Goal: Task Accomplishment & Management: Manage account settings

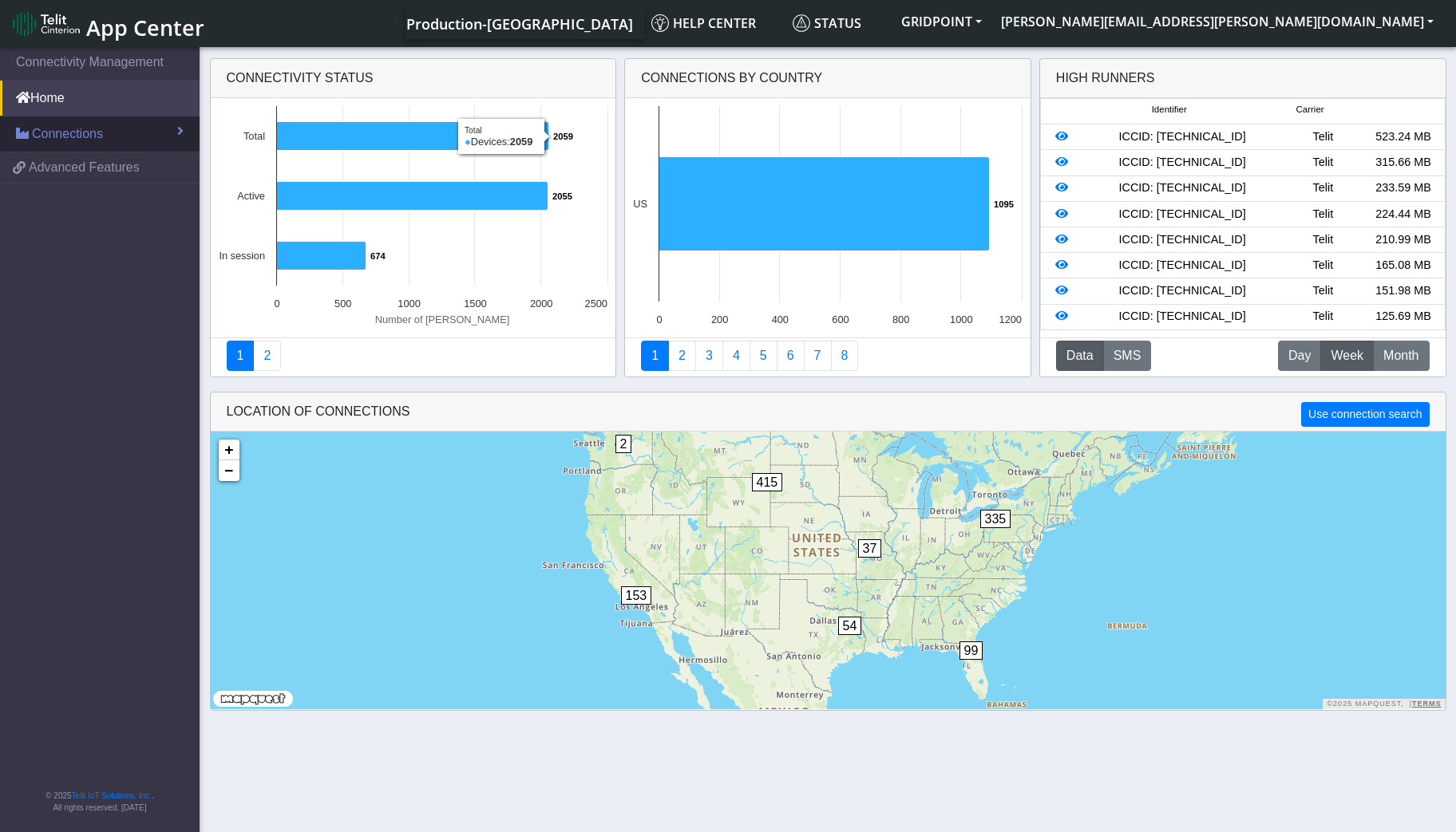
click at [78, 137] on span "Connections" at bounding box center [67, 134] width 71 height 19
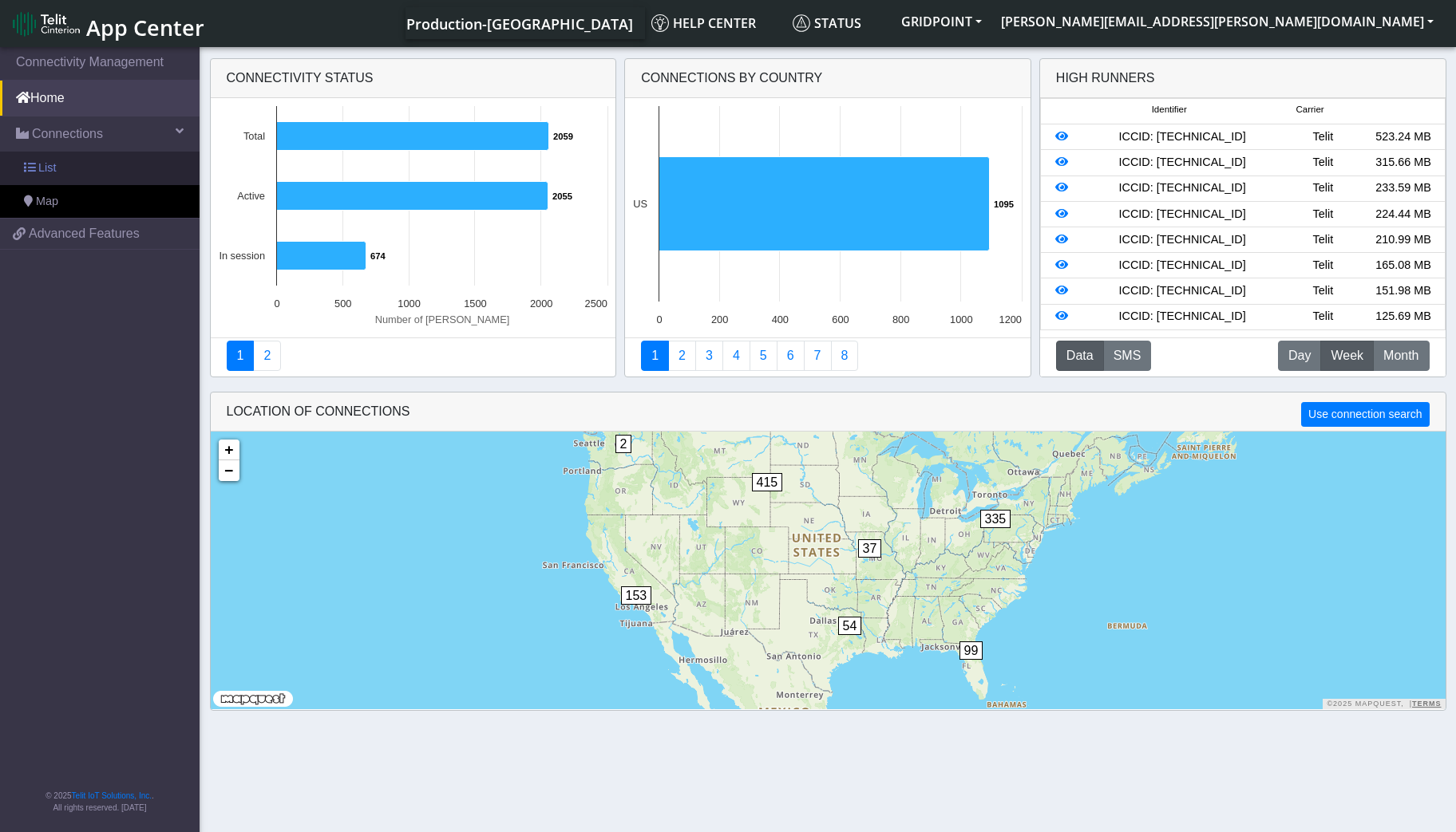
click at [69, 171] on link "List" at bounding box center [99, 168] width 200 height 33
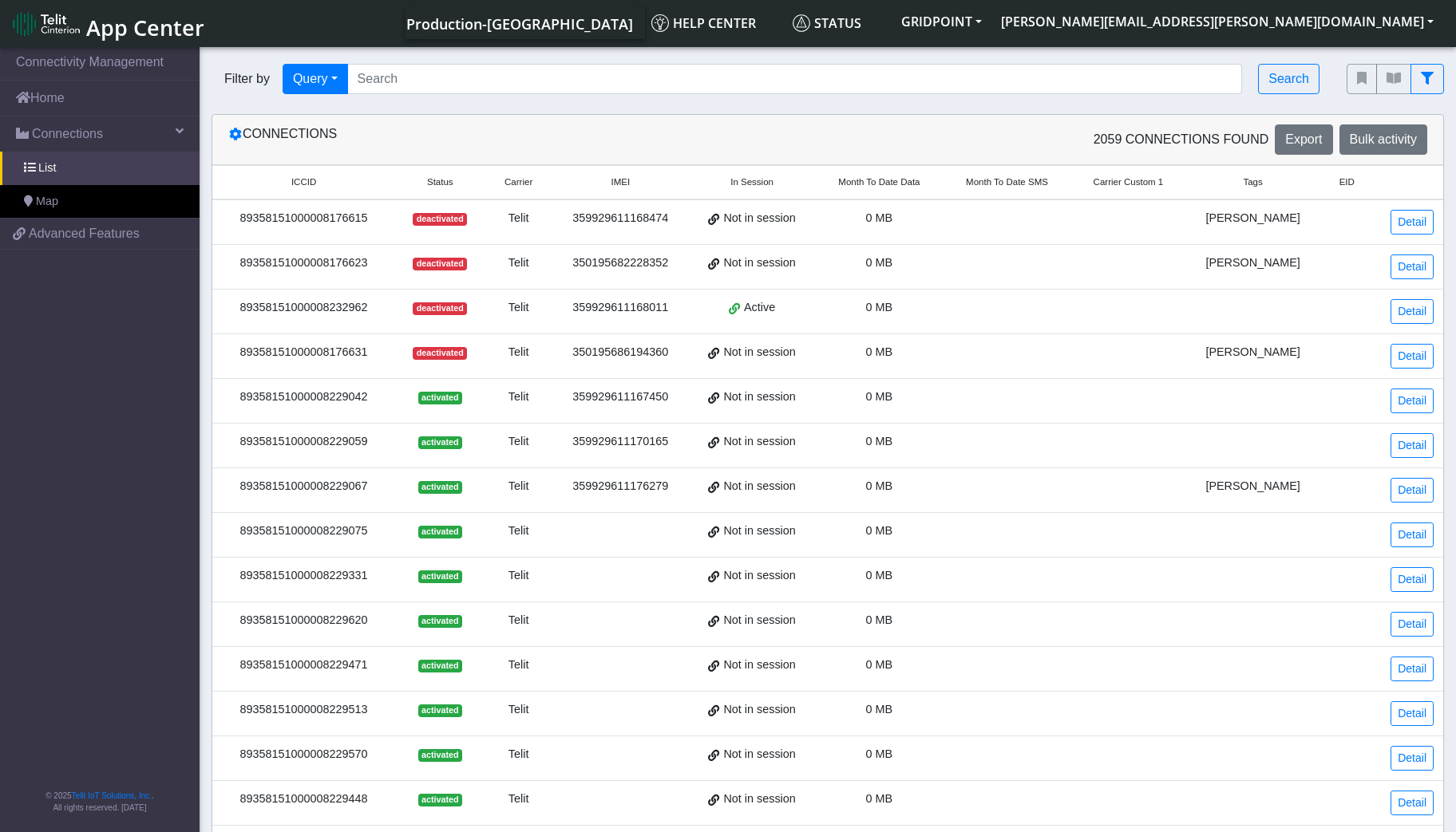
click at [920, 177] on span "Month To Date Data" at bounding box center [879, 182] width 82 height 14
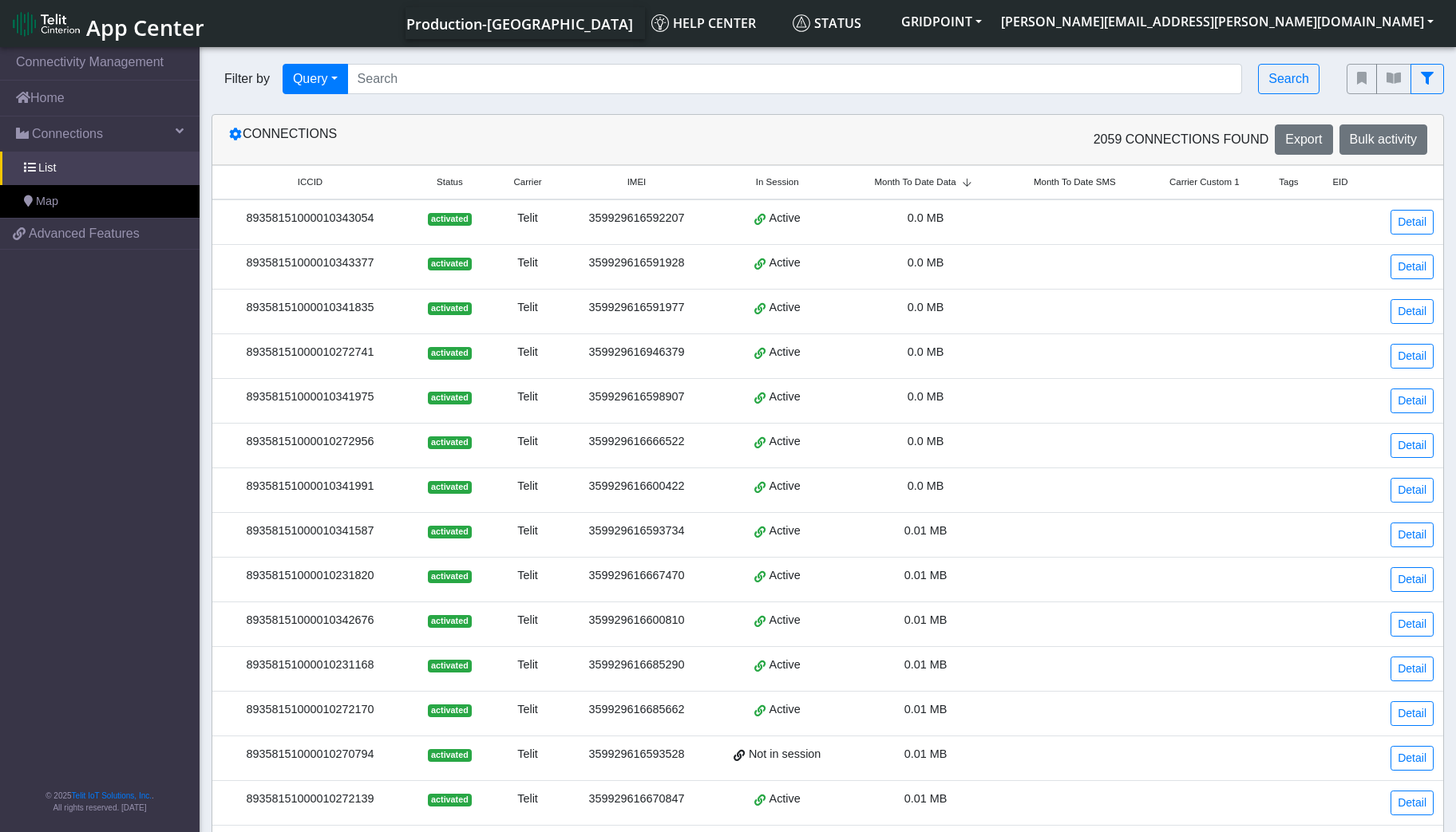
click at [934, 183] on span "Month To Date Data" at bounding box center [914, 182] width 82 height 14
drag, startPoint x: 241, startPoint y: 217, endPoint x: 375, endPoint y: 222, distance: 134.1
click at [375, 222] on div "89358151000010340878" at bounding box center [310, 218] width 176 height 18
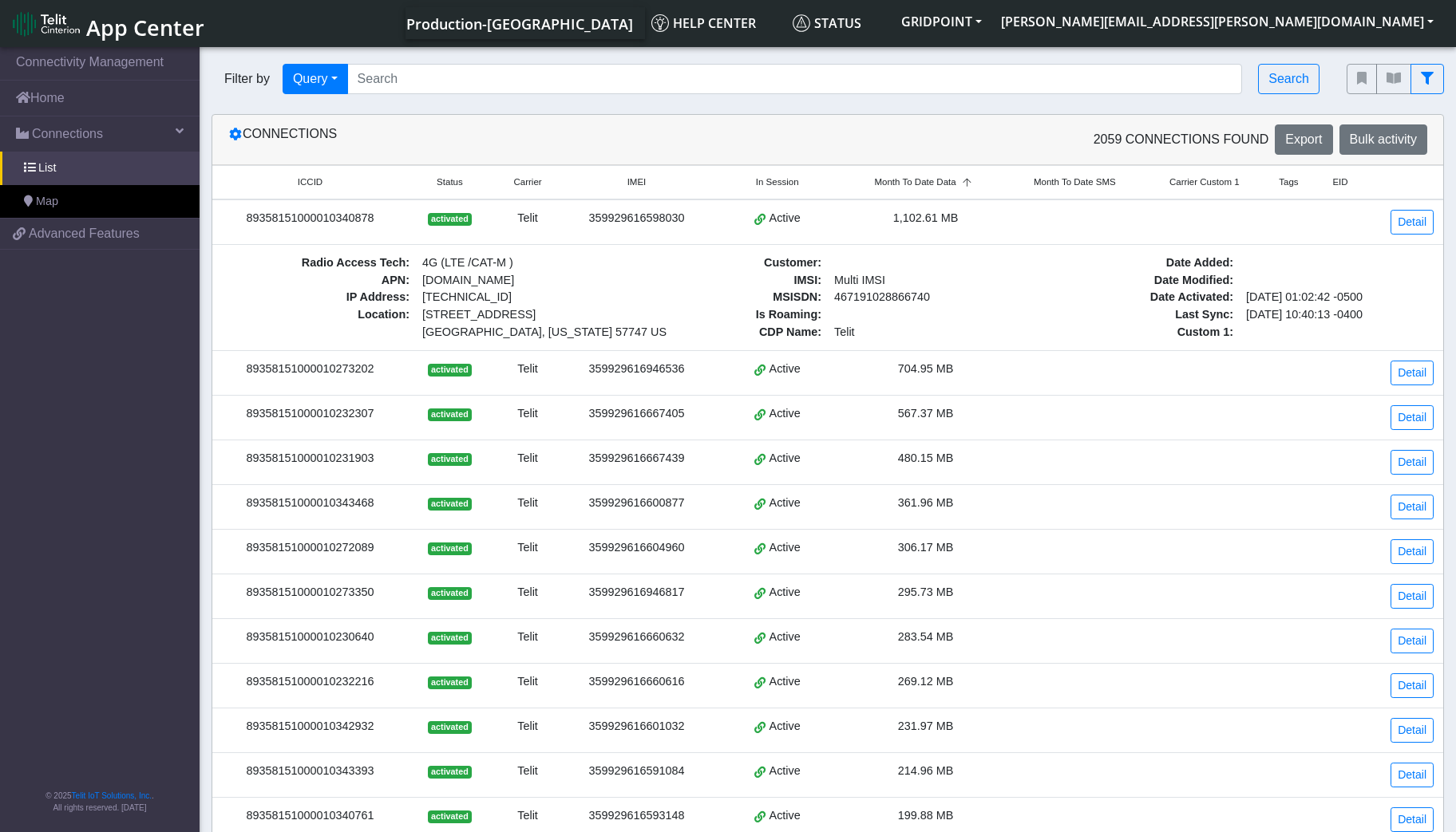
copy div "89358151000010340878"
drag, startPoint x: 328, startPoint y: 182, endPoint x: 292, endPoint y: 181, distance: 36.0
click at [292, 181] on small "ICCID" at bounding box center [310, 182] width 163 height 14
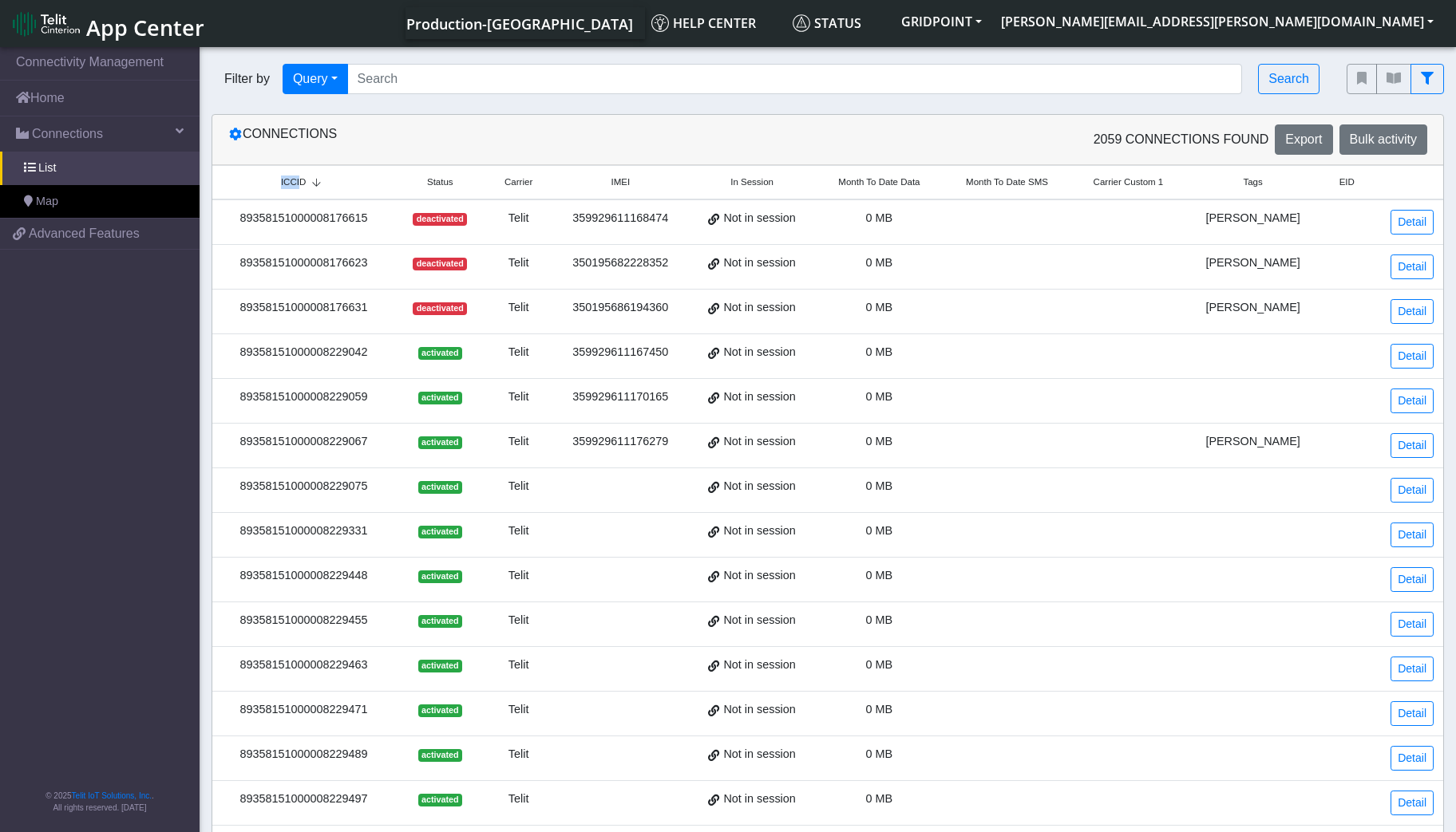
drag, startPoint x: 303, startPoint y: 180, endPoint x: 273, endPoint y: 181, distance: 30.0
click at [273, 181] on small "ICCID" at bounding box center [303, 182] width 151 height 14
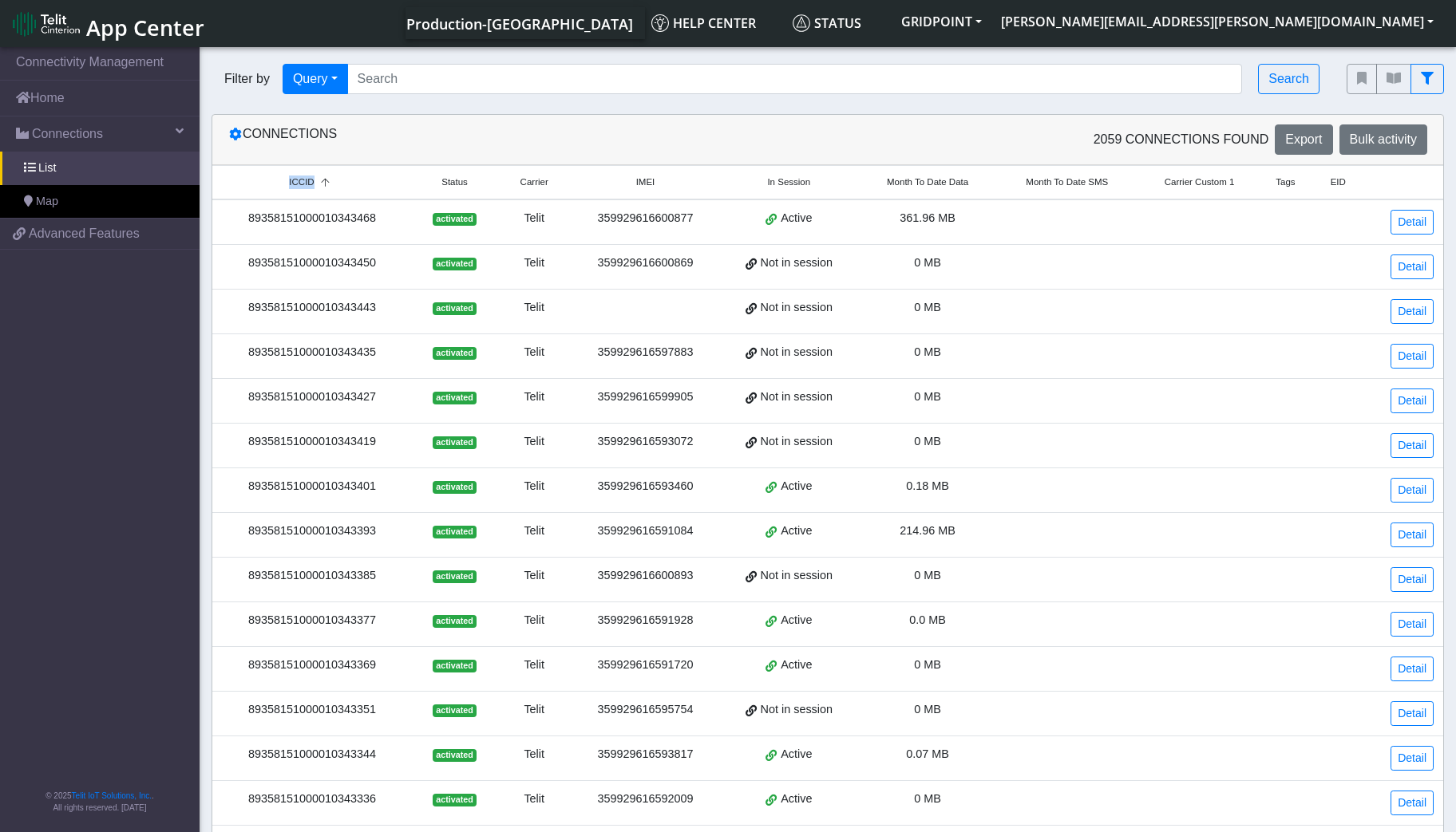
drag, startPoint x: 281, startPoint y: 180, endPoint x: 314, endPoint y: 181, distance: 33.0
click at [314, 181] on small "ICCID" at bounding box center [312, 182] width 167 height 14
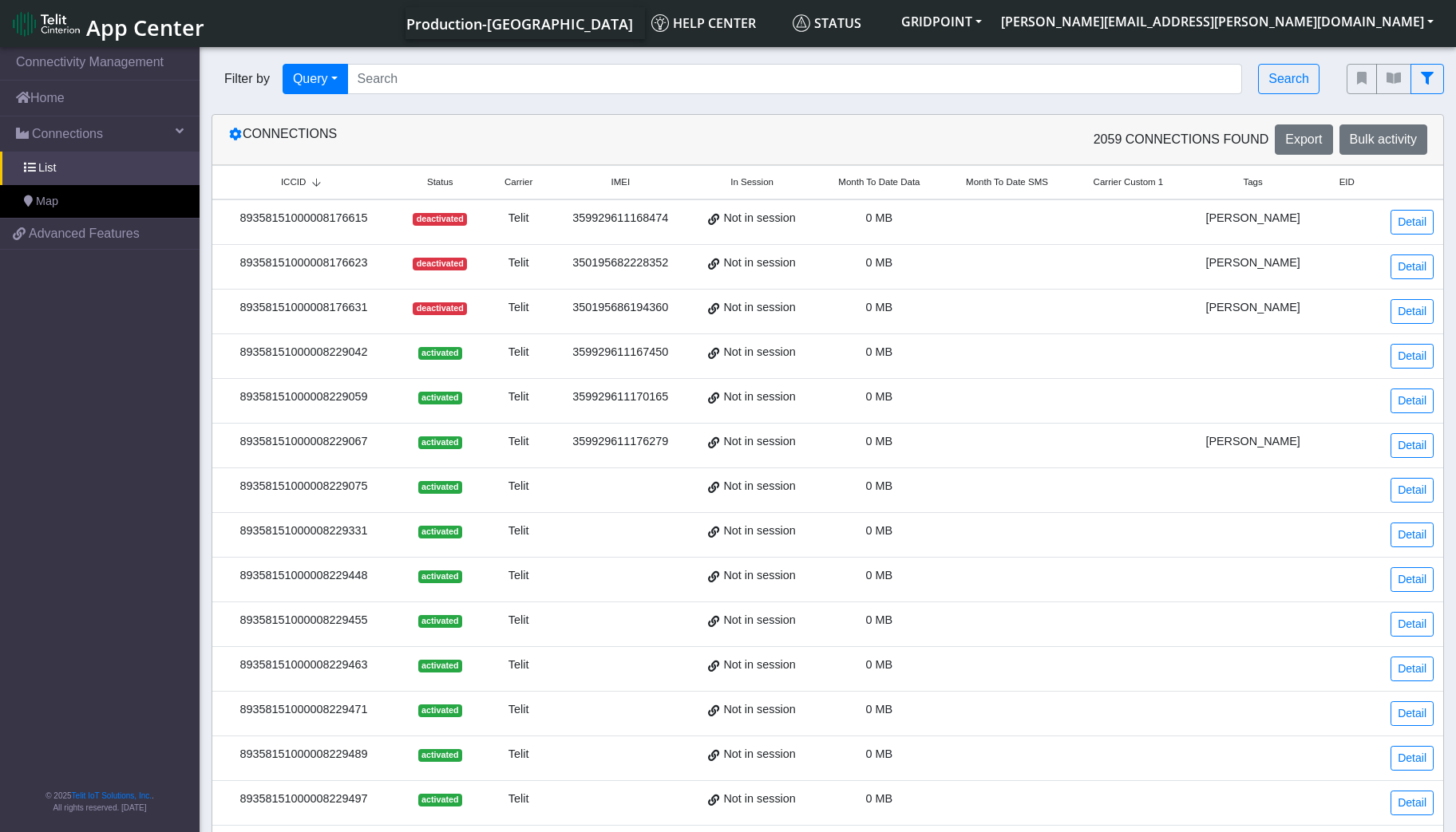
click at [920, 184] on span "Month To Date Data" at bounding box center [879, 182] width 82 height 14
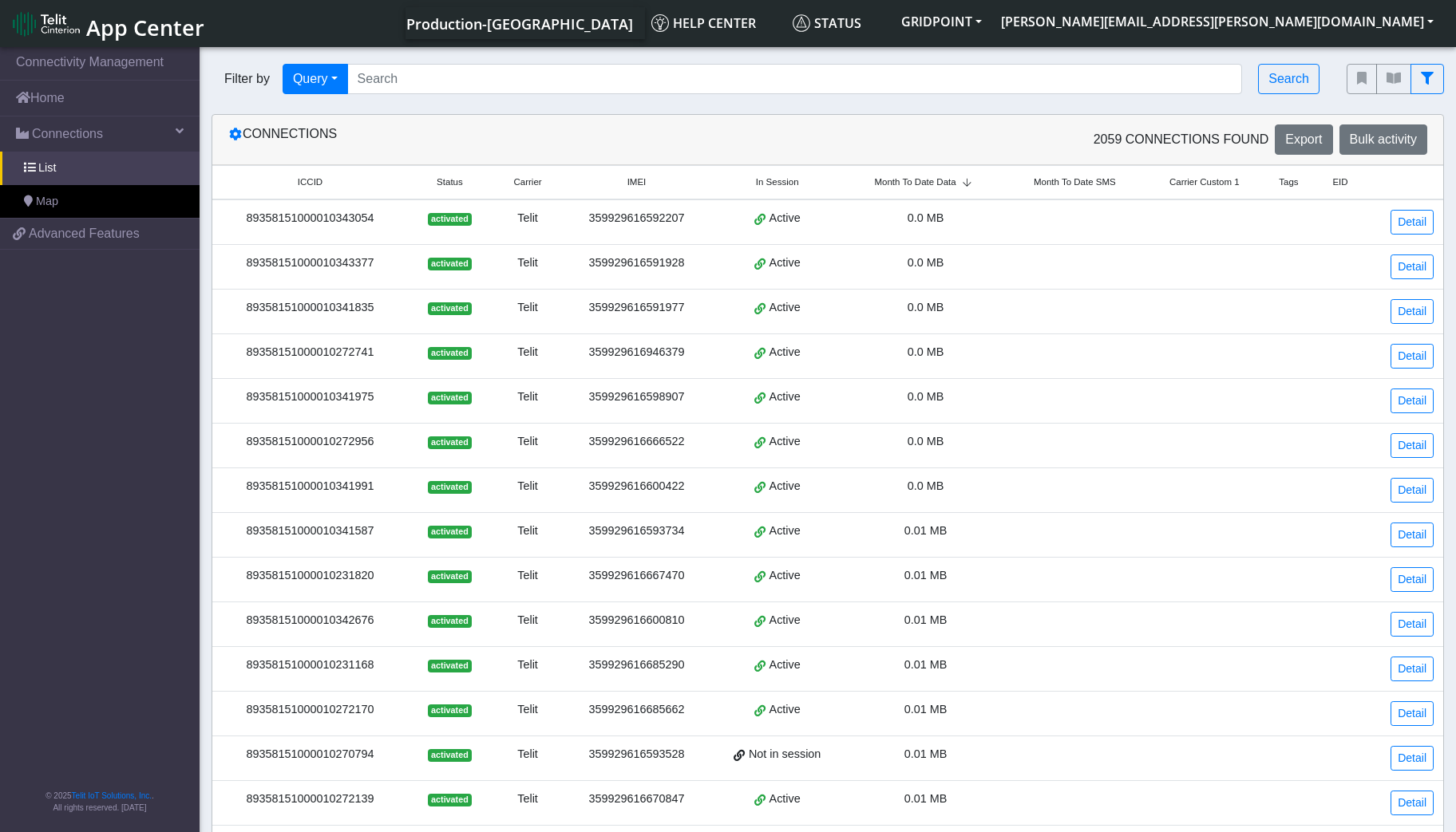
click at [942, 183] on span "Month To Date Data" at bounding box center [914, 182] width 82 height 14
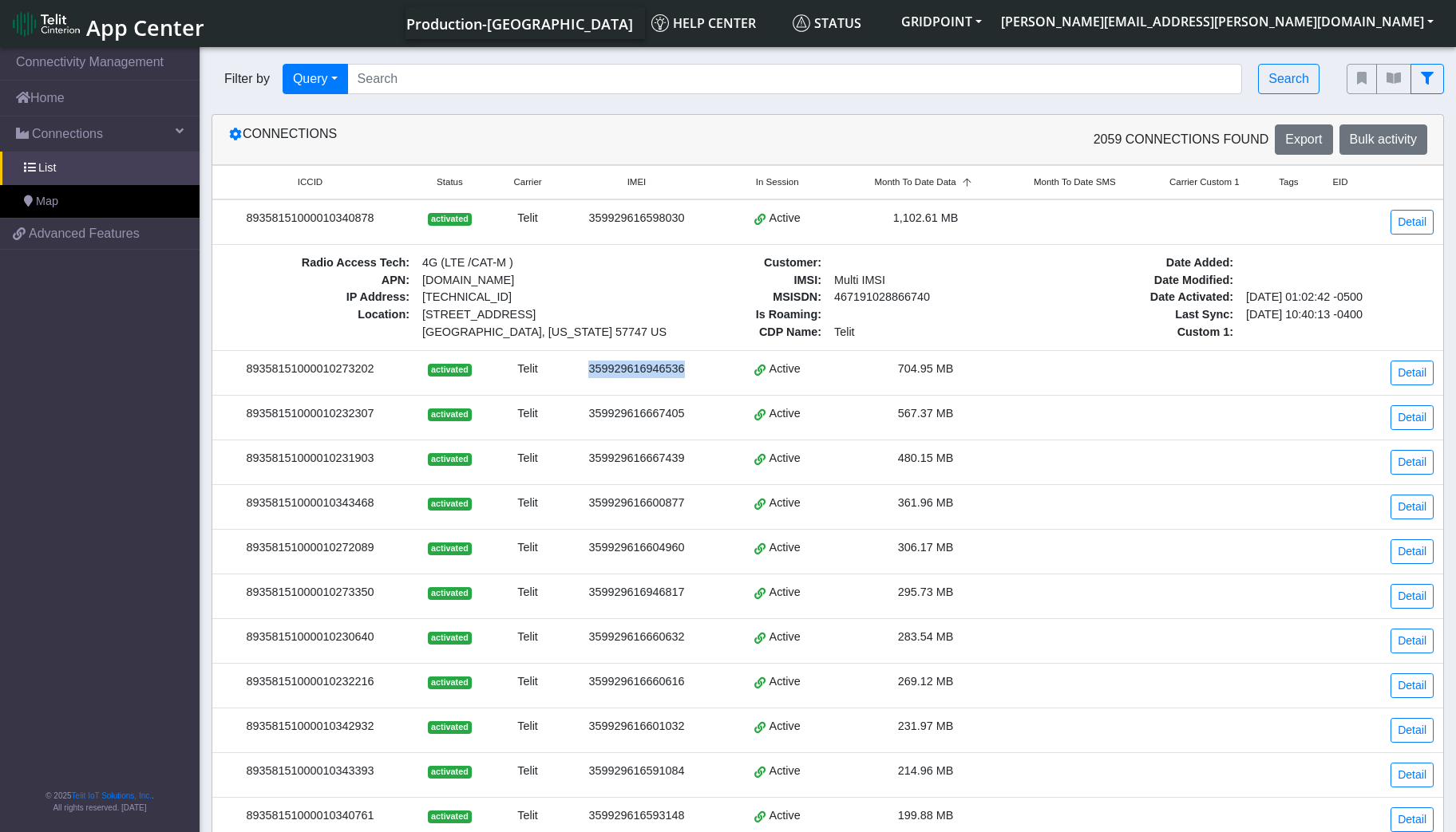
drag, startPoint x: 694, startPoint y: 366, endPoint x: 586, endPoint y: 367, distance: 108.0
click at [586, 367] on div "359929616946536" at bounding box center [636, 370] width 127 height 18
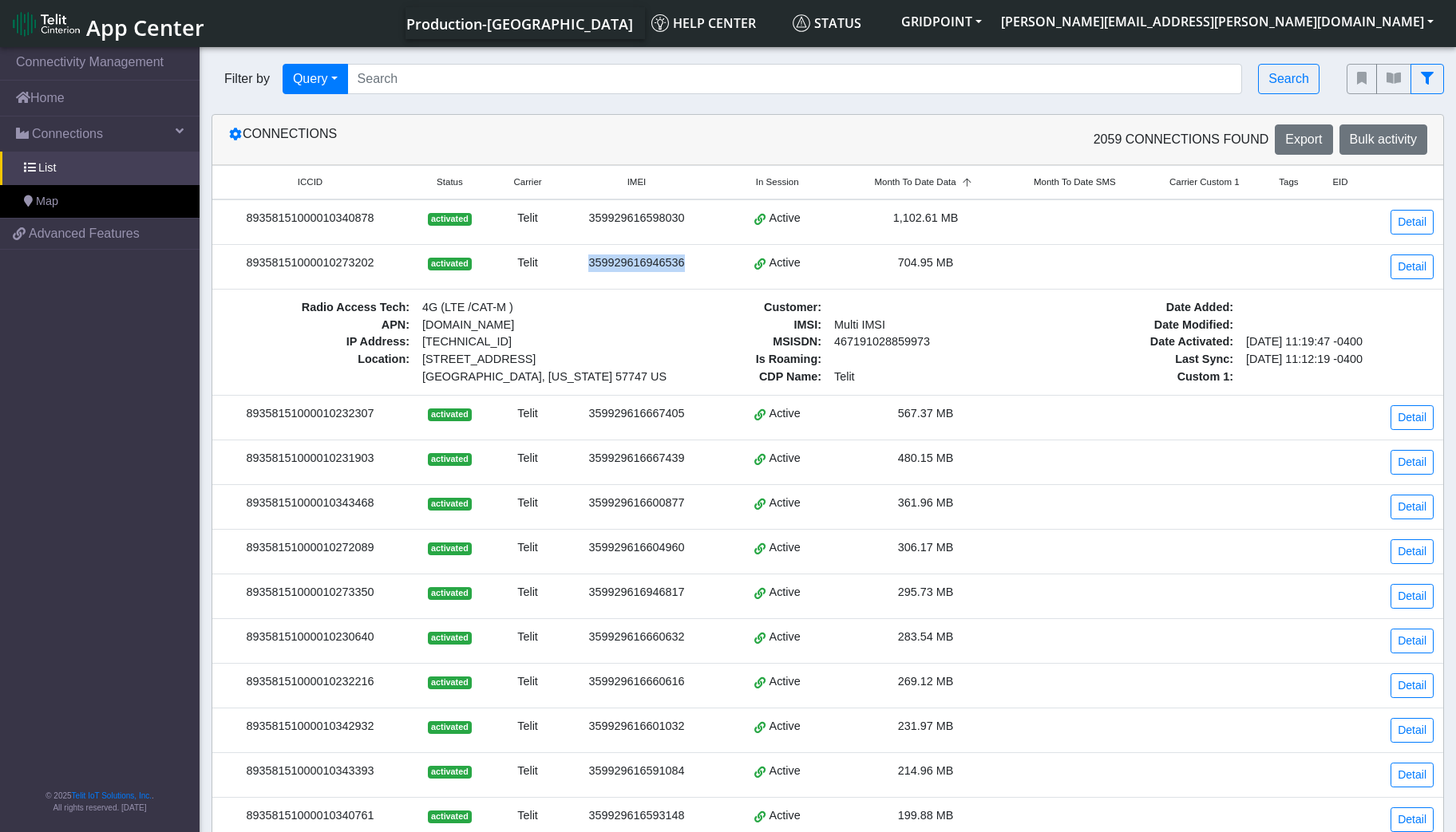
copy div "359929616946536"
drag, startPoint x: 376, startPoint y: 259, endPoint x: 239, endPoint y: 263, distance: 137.1
click at [239, 263] on div "89358151000010273202" at bounding box center [310, 264] width 176 height 18
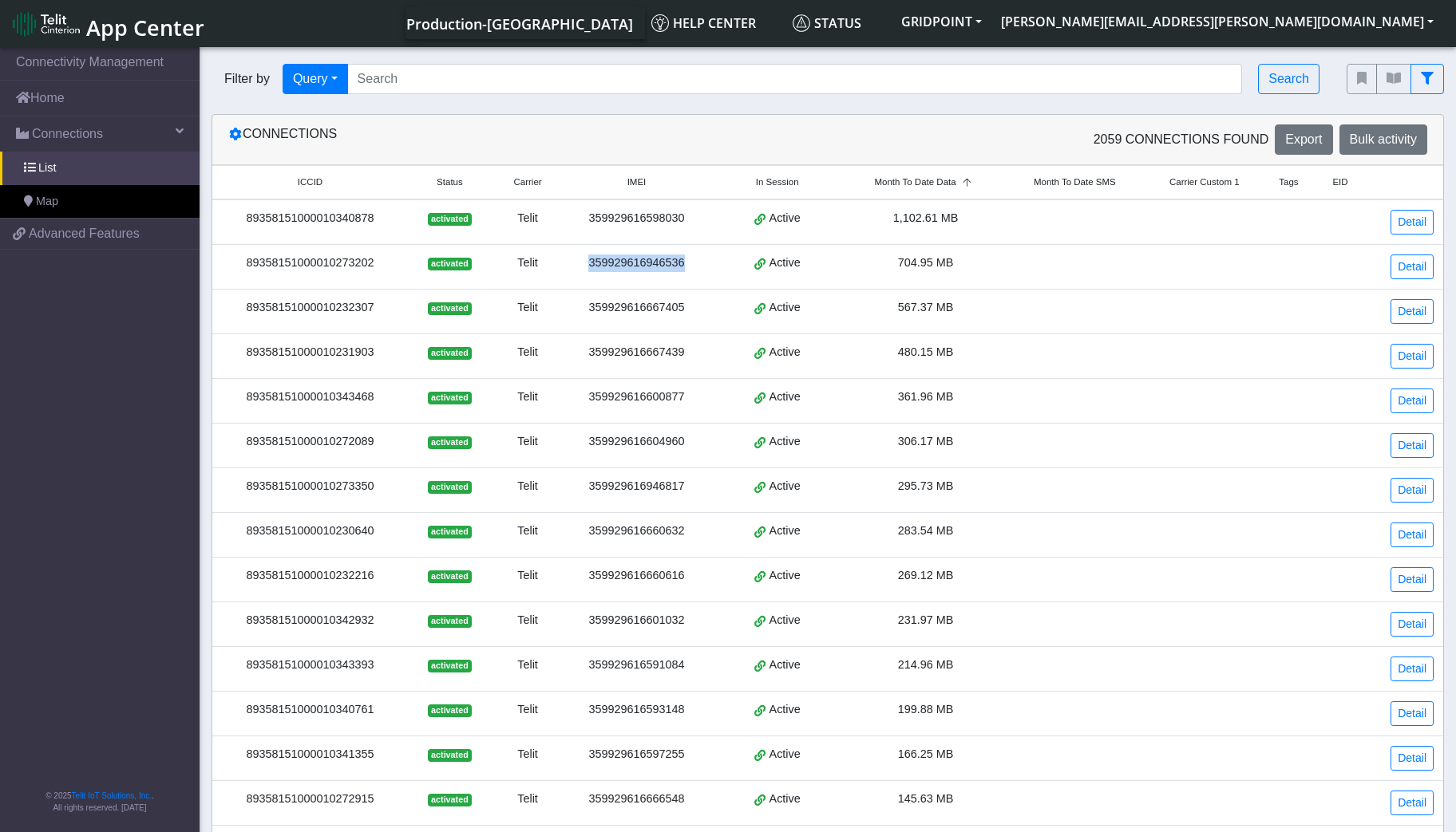
copy div "89358151000010273202"
click at [339, 257] on div "89358151000010273202" at bounding box center [310, 264] width 176 height 18
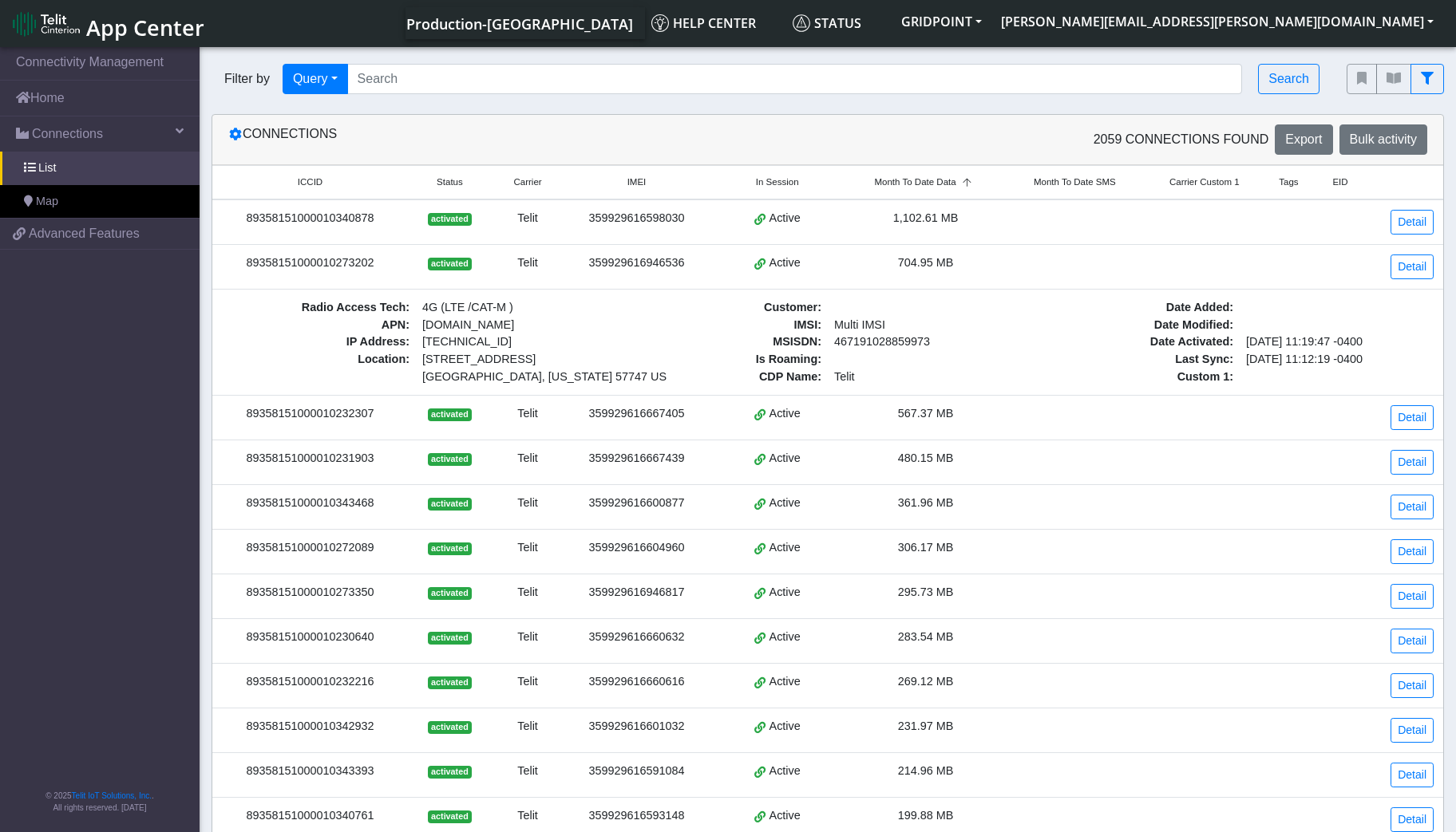
click at [329, 408] on div "89358151000010232307" at bounding box center [310, 414] width 176 height 18
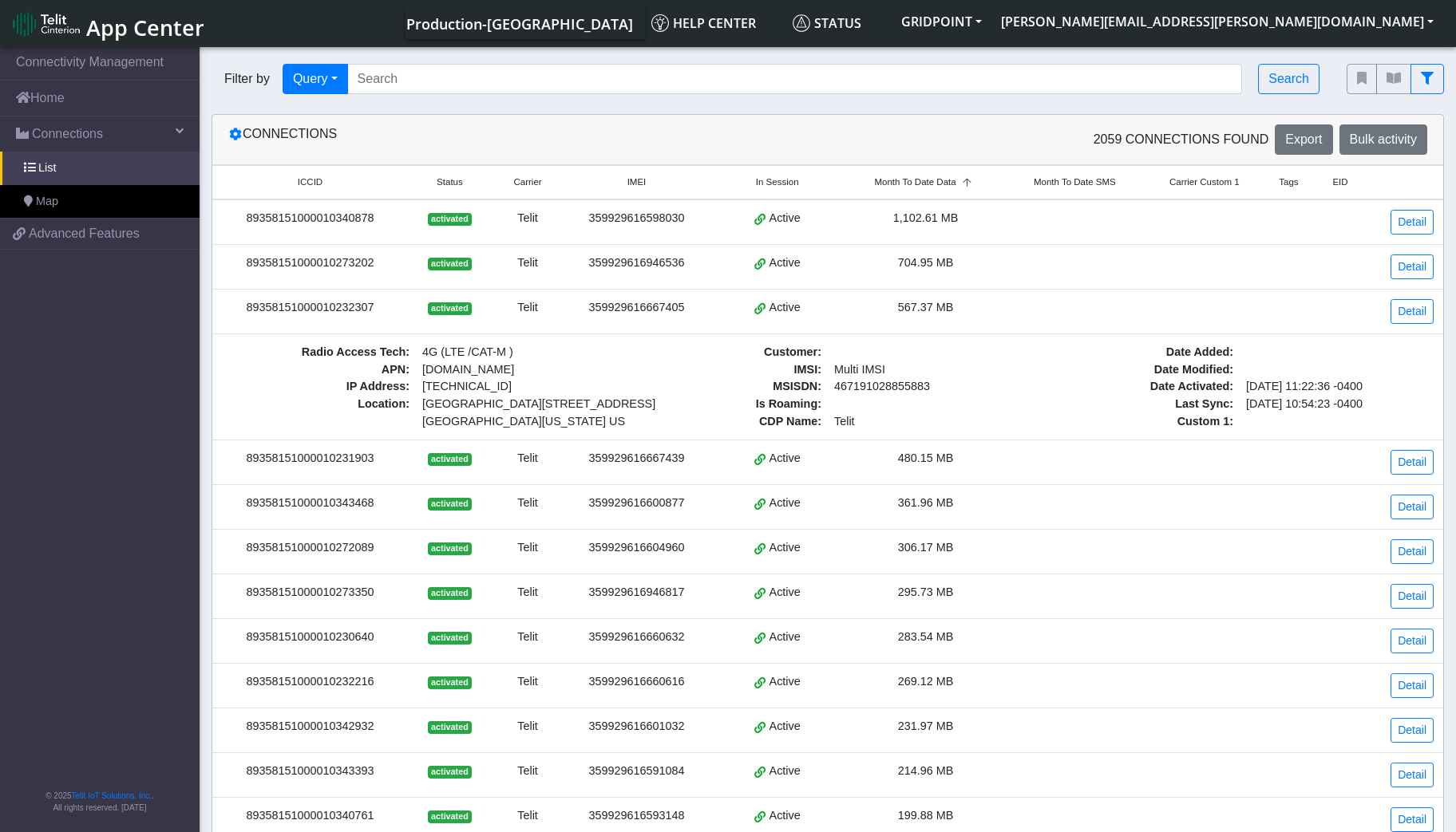
drag, startPoint x: 379, startPoint y: 309, endPoint x: 238, endPoint y: 311, distance: 141.0
click at [238, 311] on div "89358151000010232307" at bounding box center [310, 308] width 176 height 18
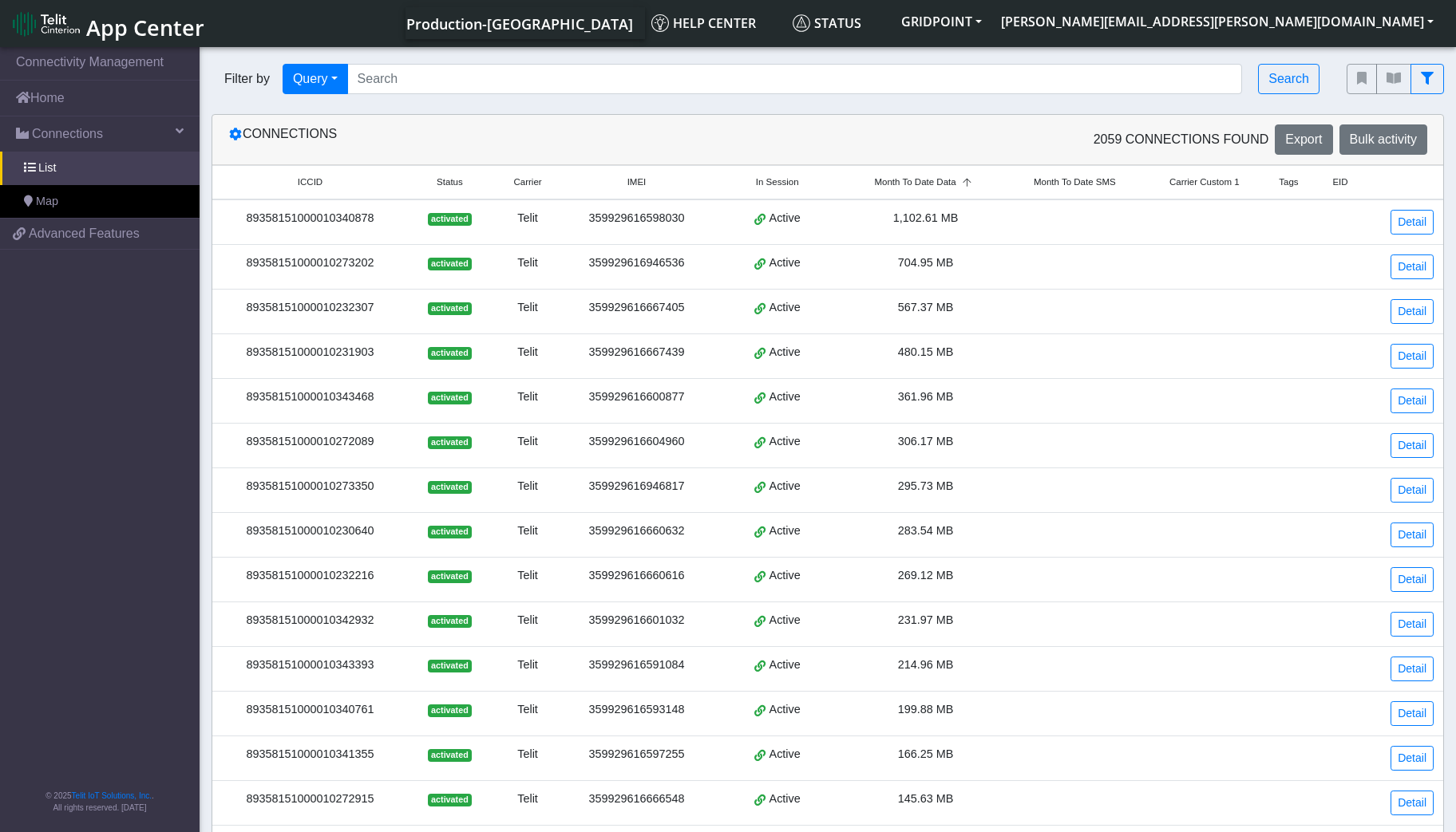
copy div "89358151000010232307"
click at [312, 306] on div "89358151000010232307" at bounding box center [310, 308] width 176 height 18
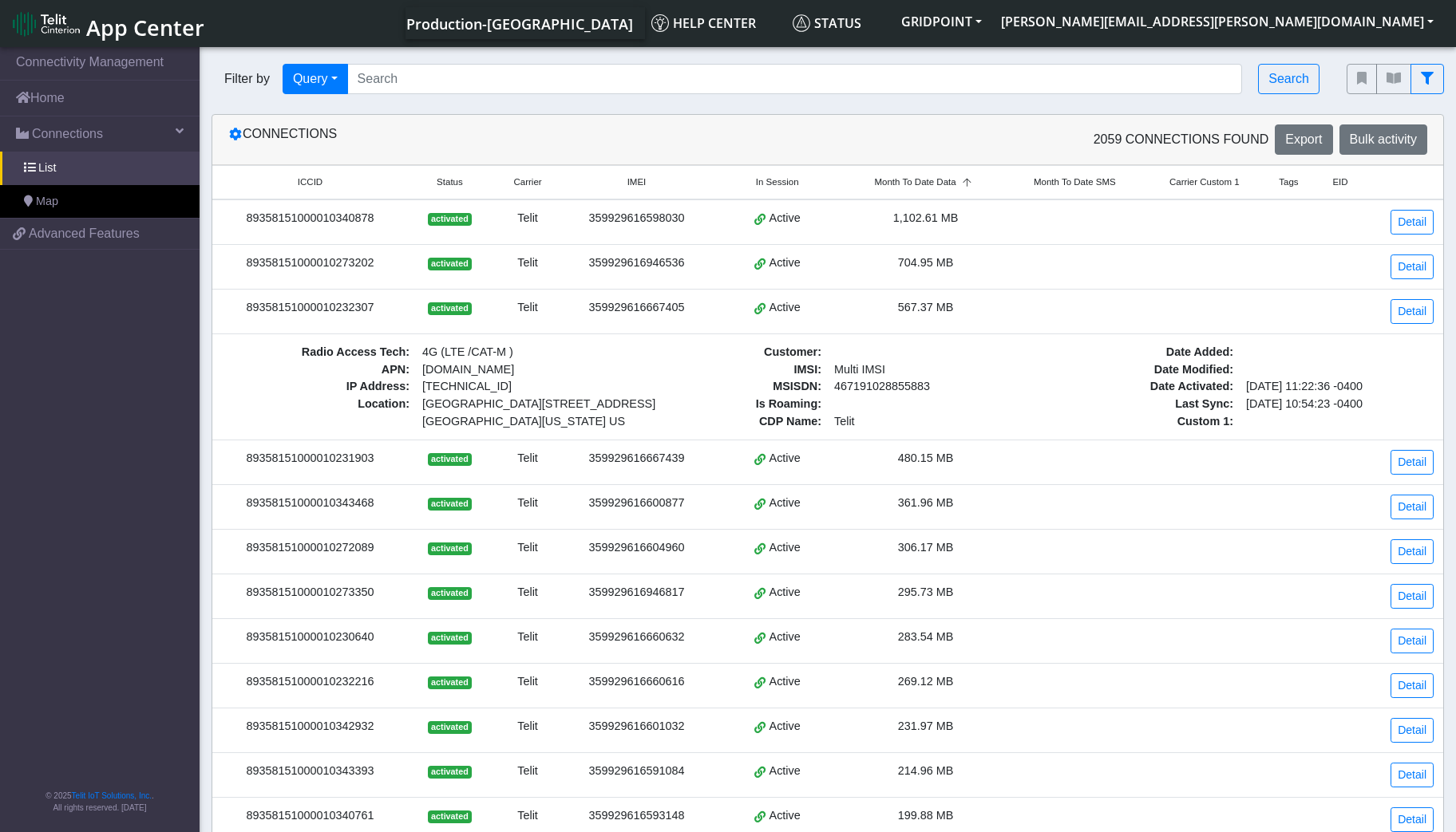
click at [319, 456] on div "89358151000010231903" at bounding box center [310, 459] width 176 height 18
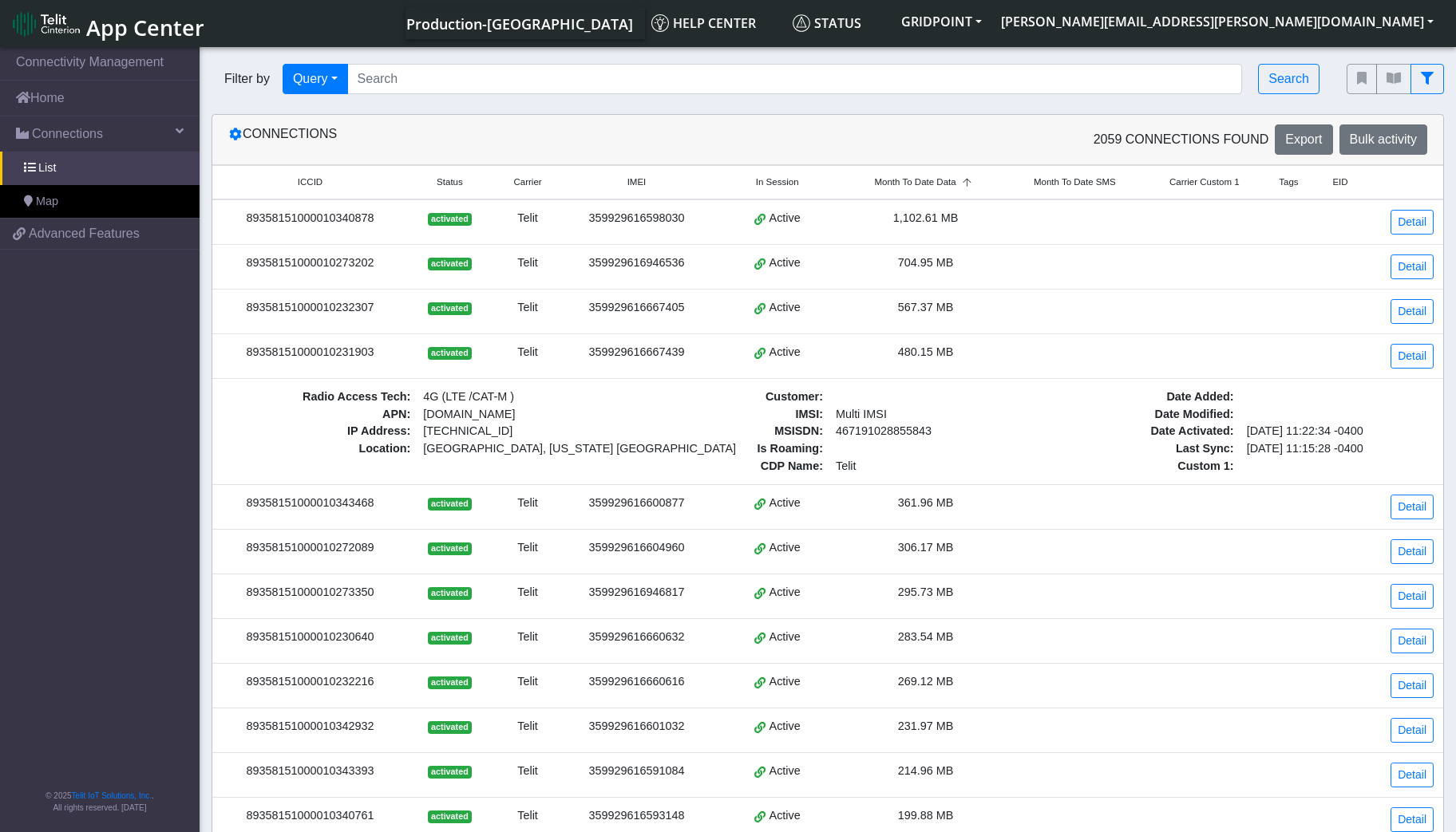
drag, startPoint x: 382, startPoint y: 353, endPoint x: 239, endPoint y: 352, distance: 143.0
click at [239, 352] on div "89358151000010231903" at bounding box center [310, 353] width 176 height 18
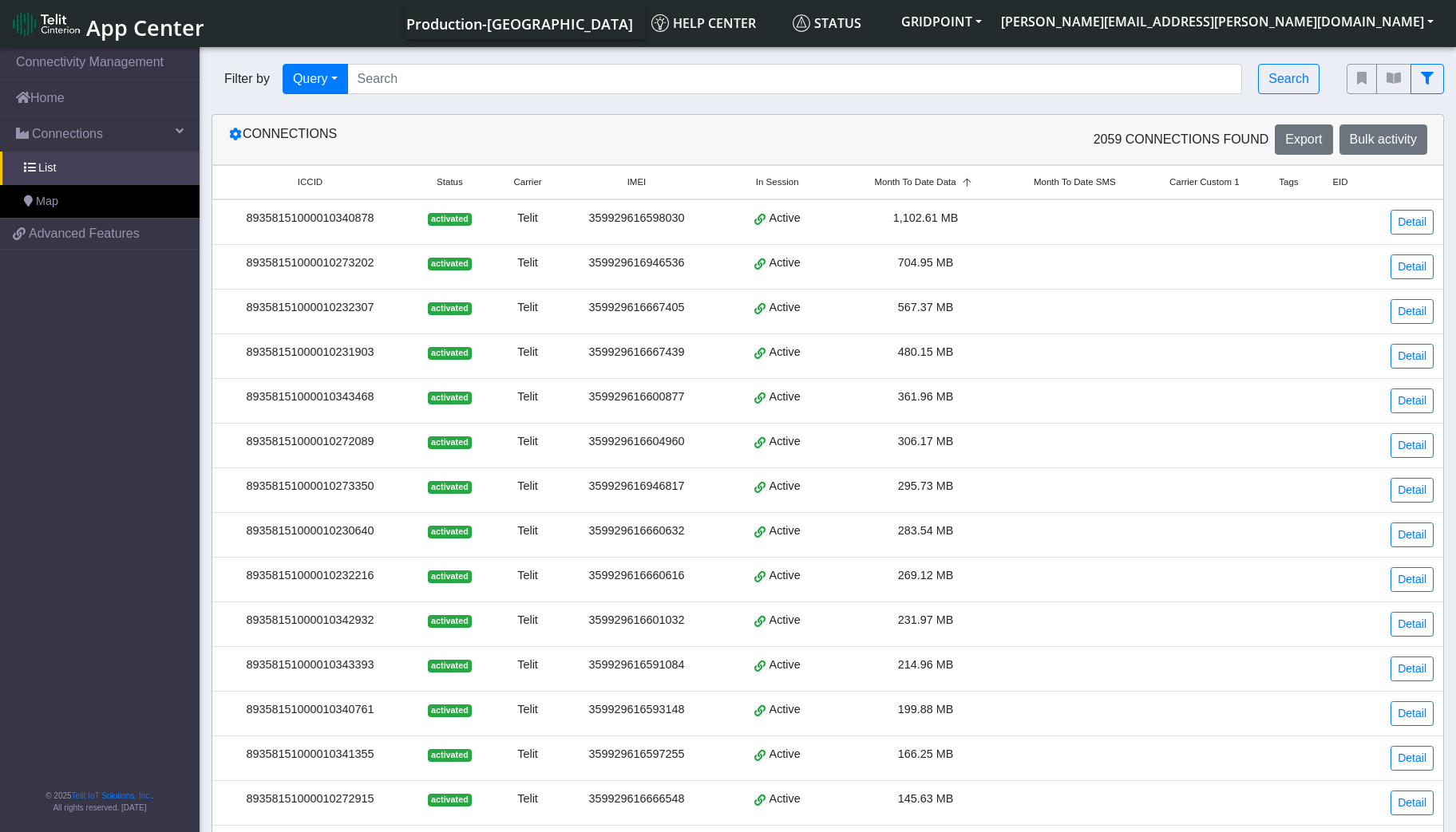
copy div "89358151000010231903"
click at [313, 347] on div "89358151000010231903" at bounding box center [310, 353] width 176 height 18
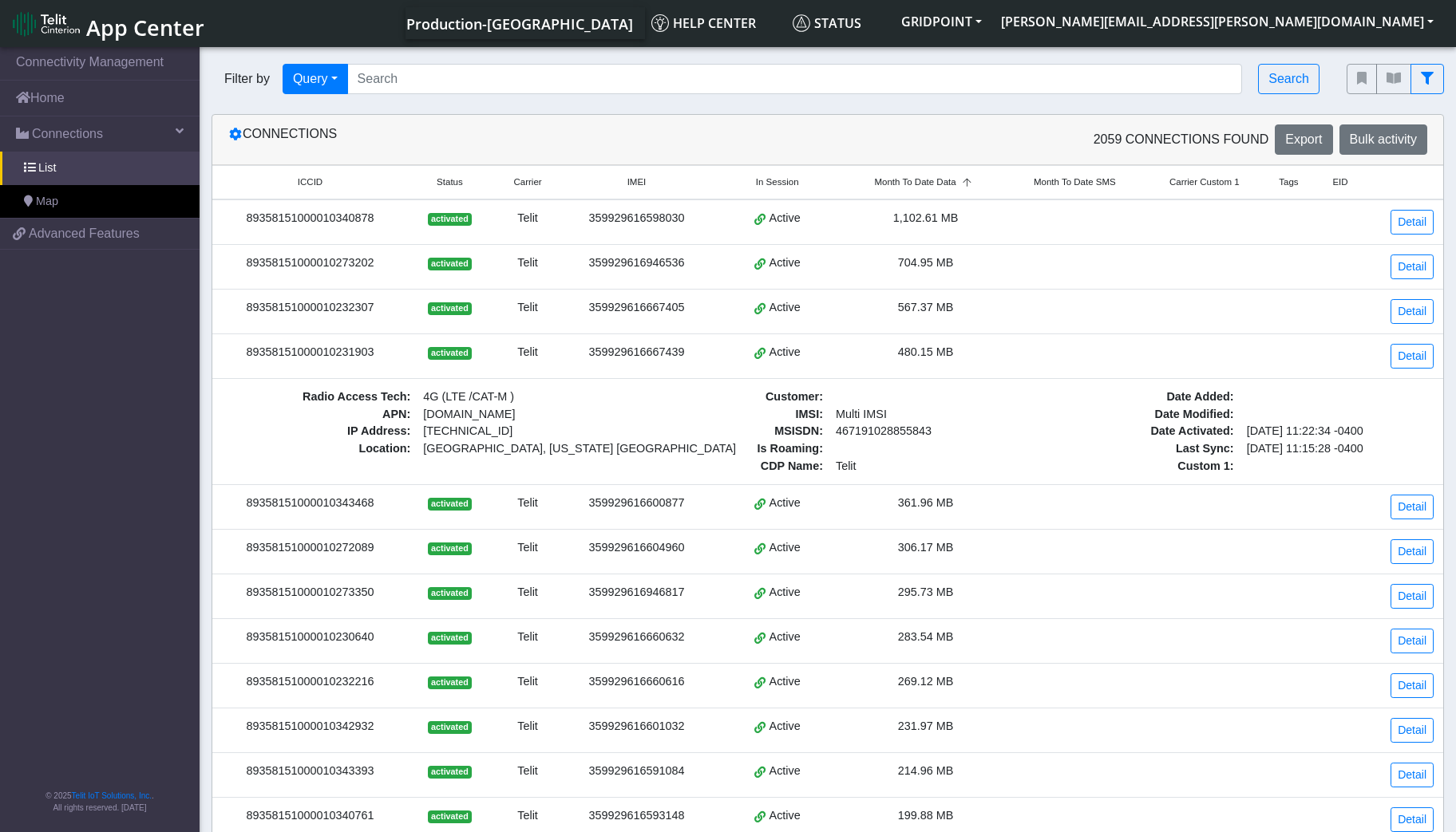
click at [336, 495] on div "89358151000010343468" at bounding box center [310, 504] width 176 height 18
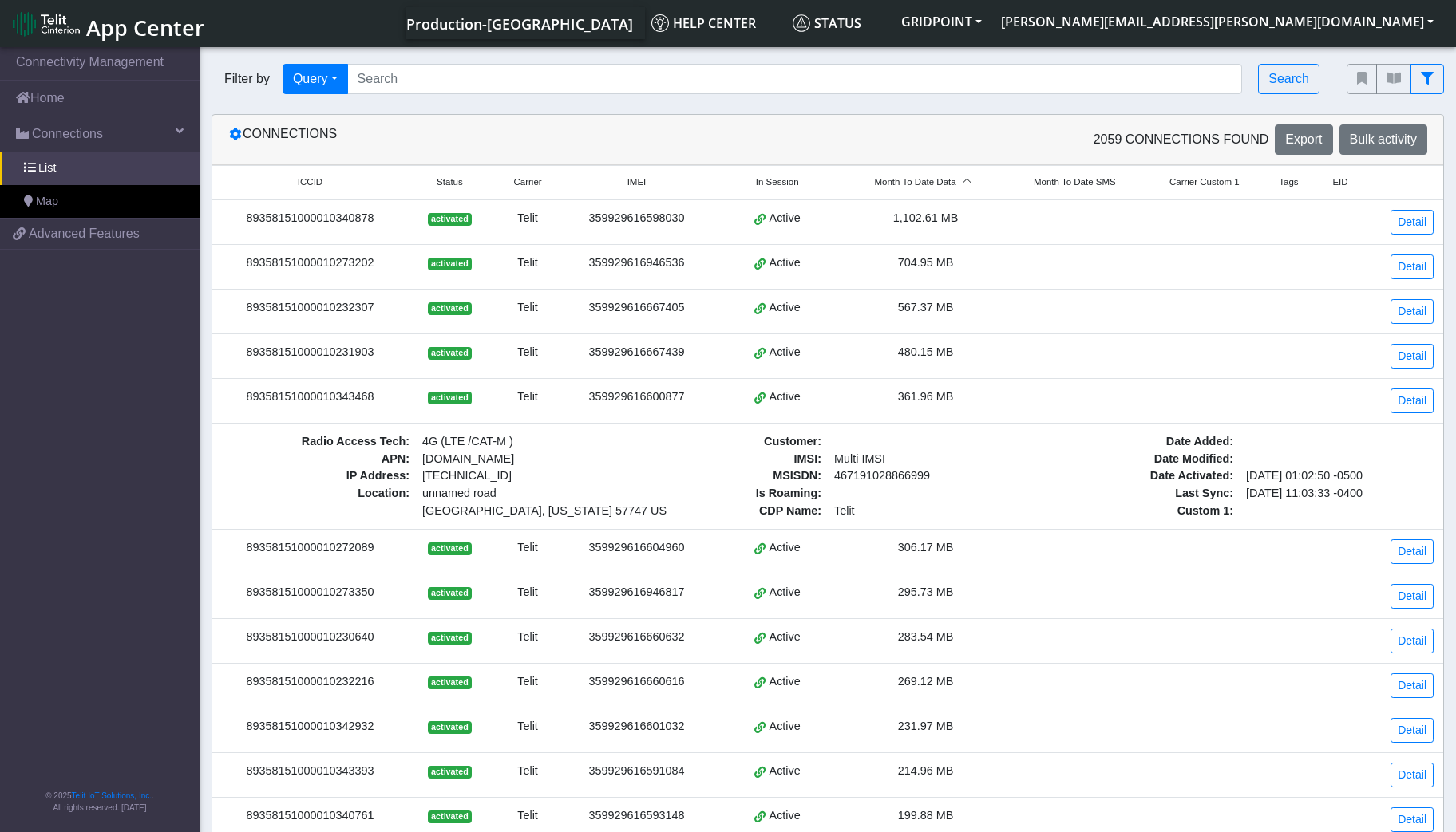
drag, startPoint x: 380, startPoint y: 395, endPoint x: 230, endPoint y: 396, distance: 150.0
click at [230, 396] on div "89358151000010343468" at bounding box center [310, 397] width 176 height 18
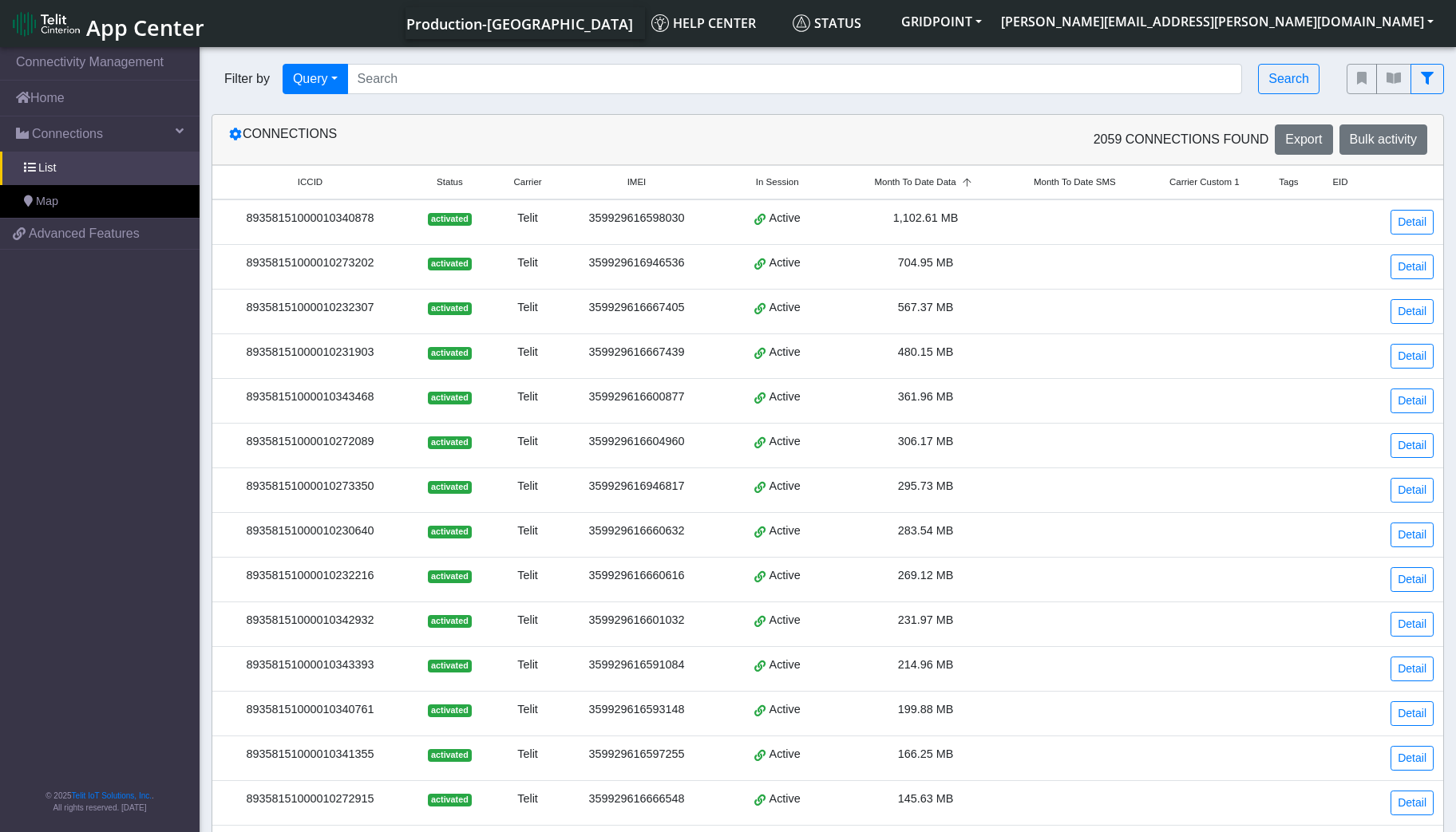
copy div "89358151000010343468"
click at [351, 389] on div "89358151000010343468" at bounding box center [310, 397] width 176 height 18
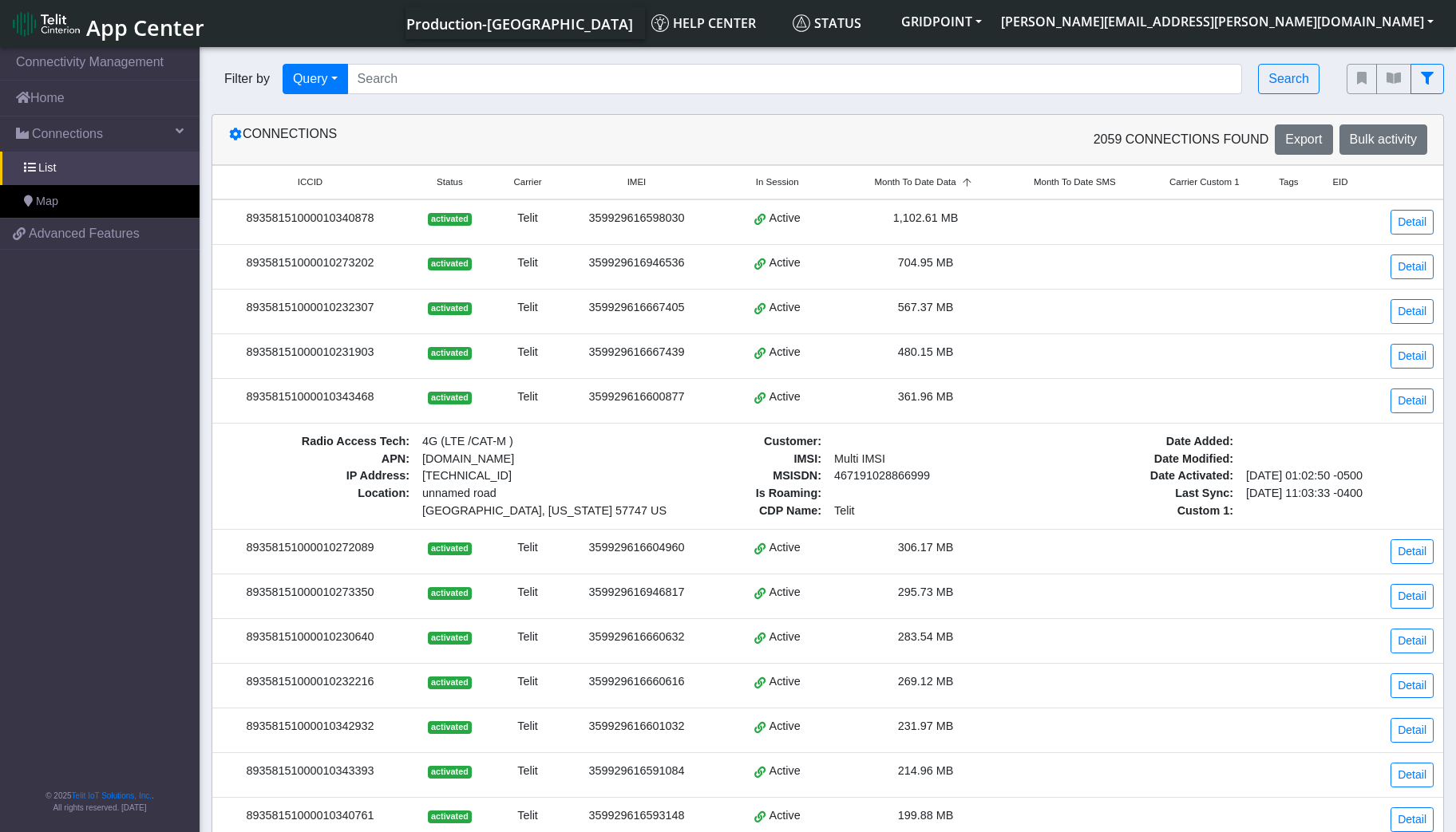
click at [332, 540] on div "89358151000010272089" at bounding box center [310, 548] width 176 height 18
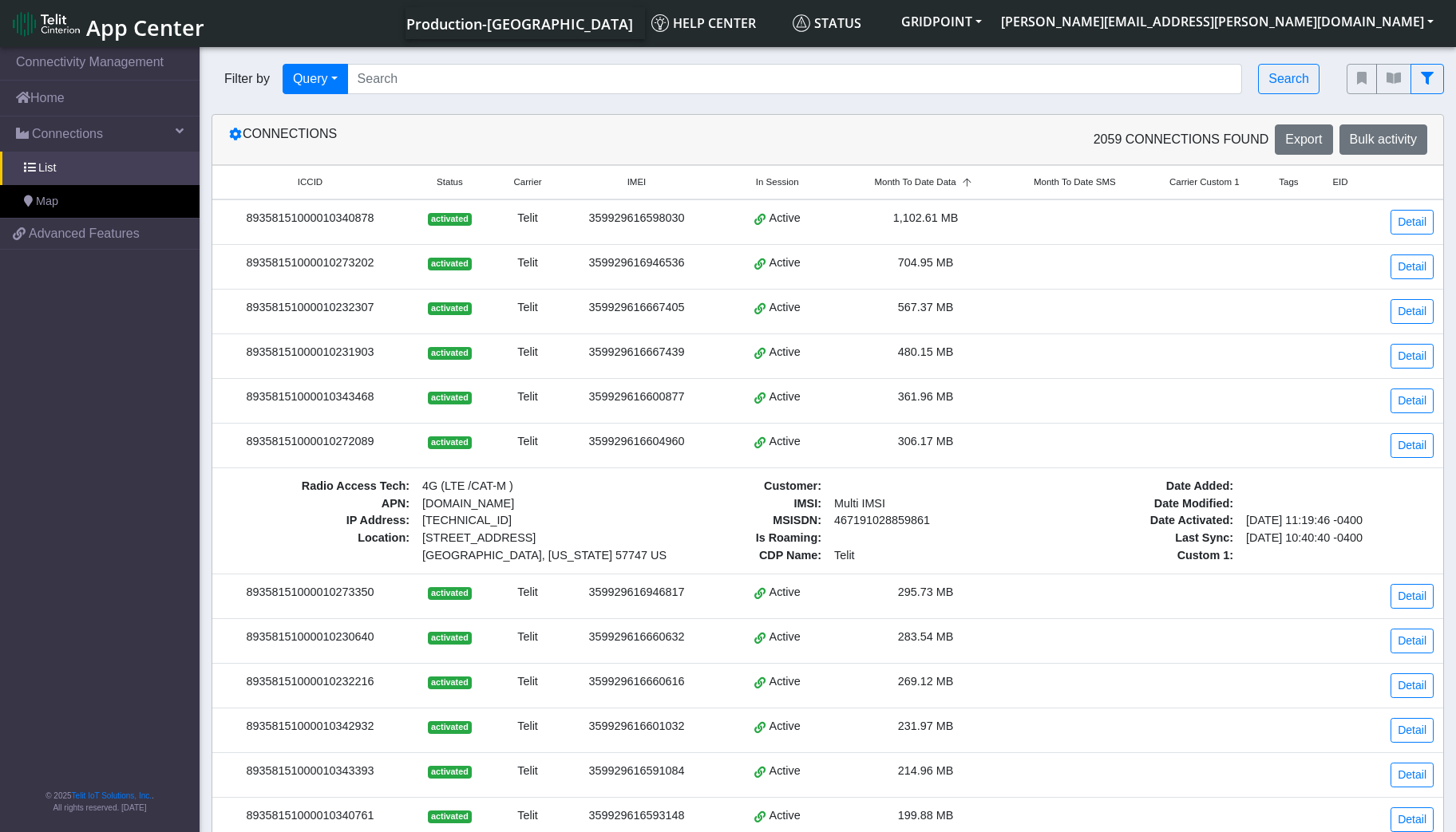
drag, startPoint x: 371, startPoint y: 446, endPoint x: 243, endPoint y: 447, distance: 128.0
click at [243, 447] on div "89358151000010272089" at bounding box center [310, 442] width 176 height 18
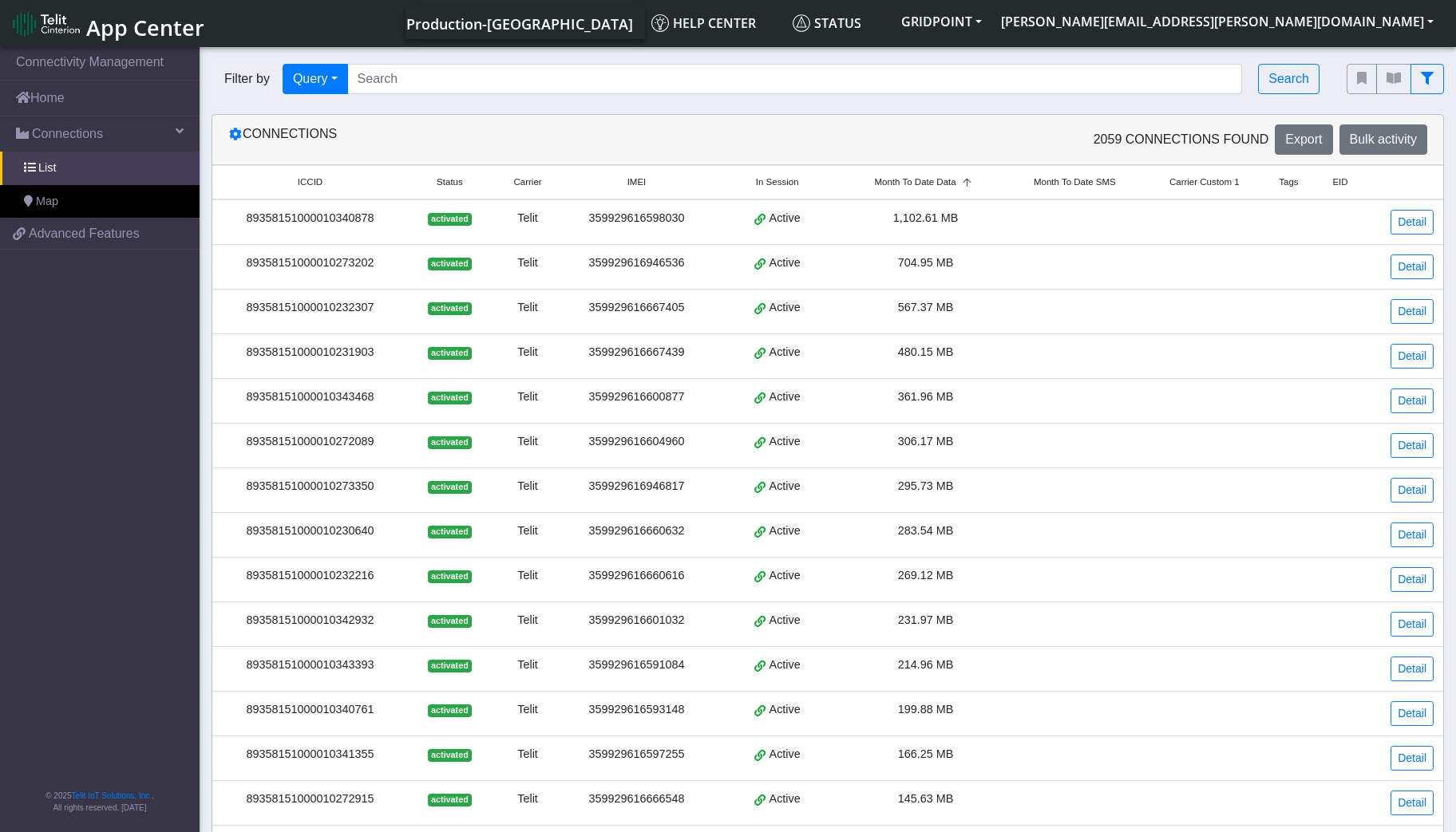
copy div "89358151000010272089"
click at [312, 439] on div "89358151000010272089" at bounding box center [310, 442] width 176 height 18
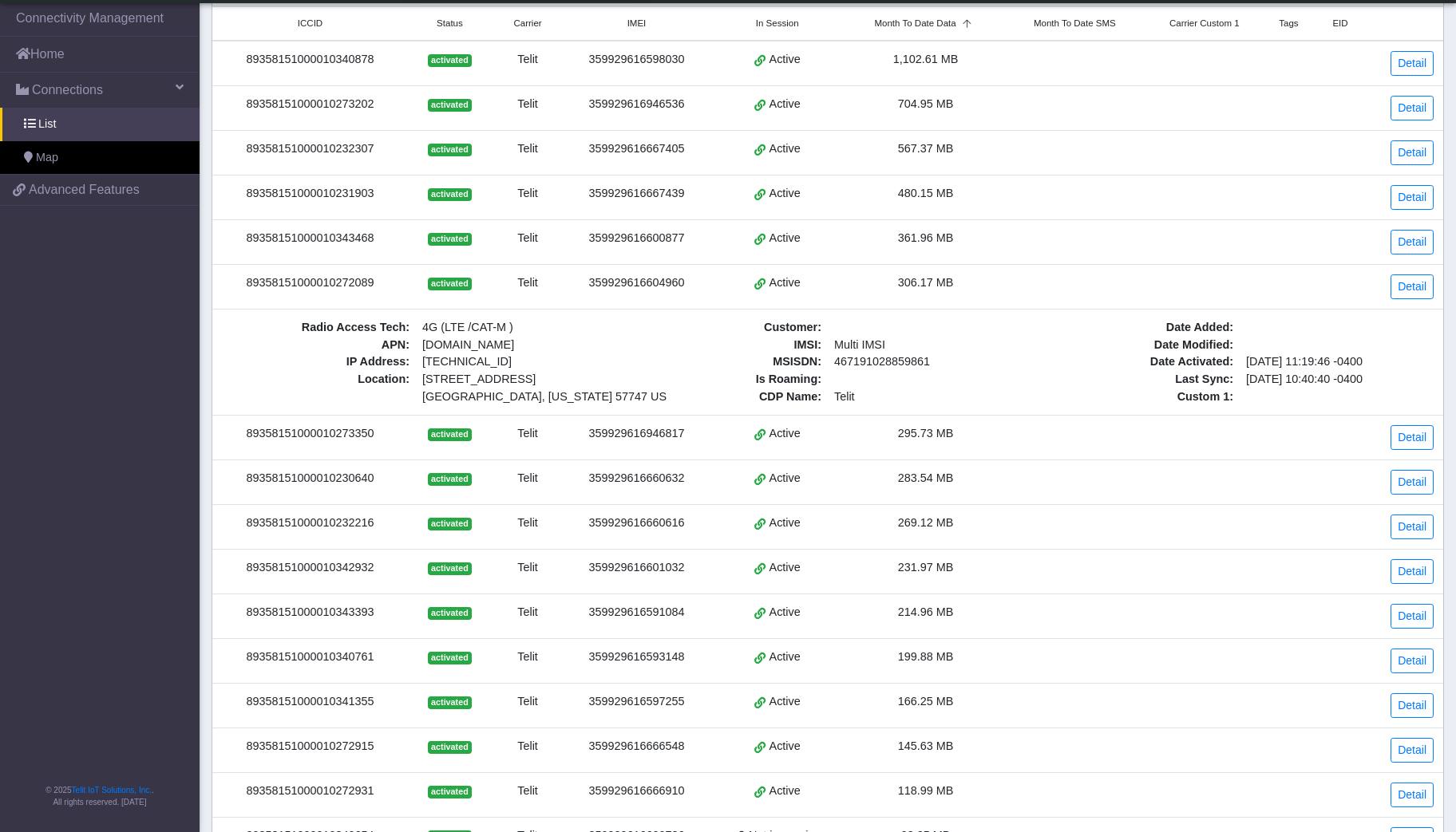
scroll to position [94, 0]
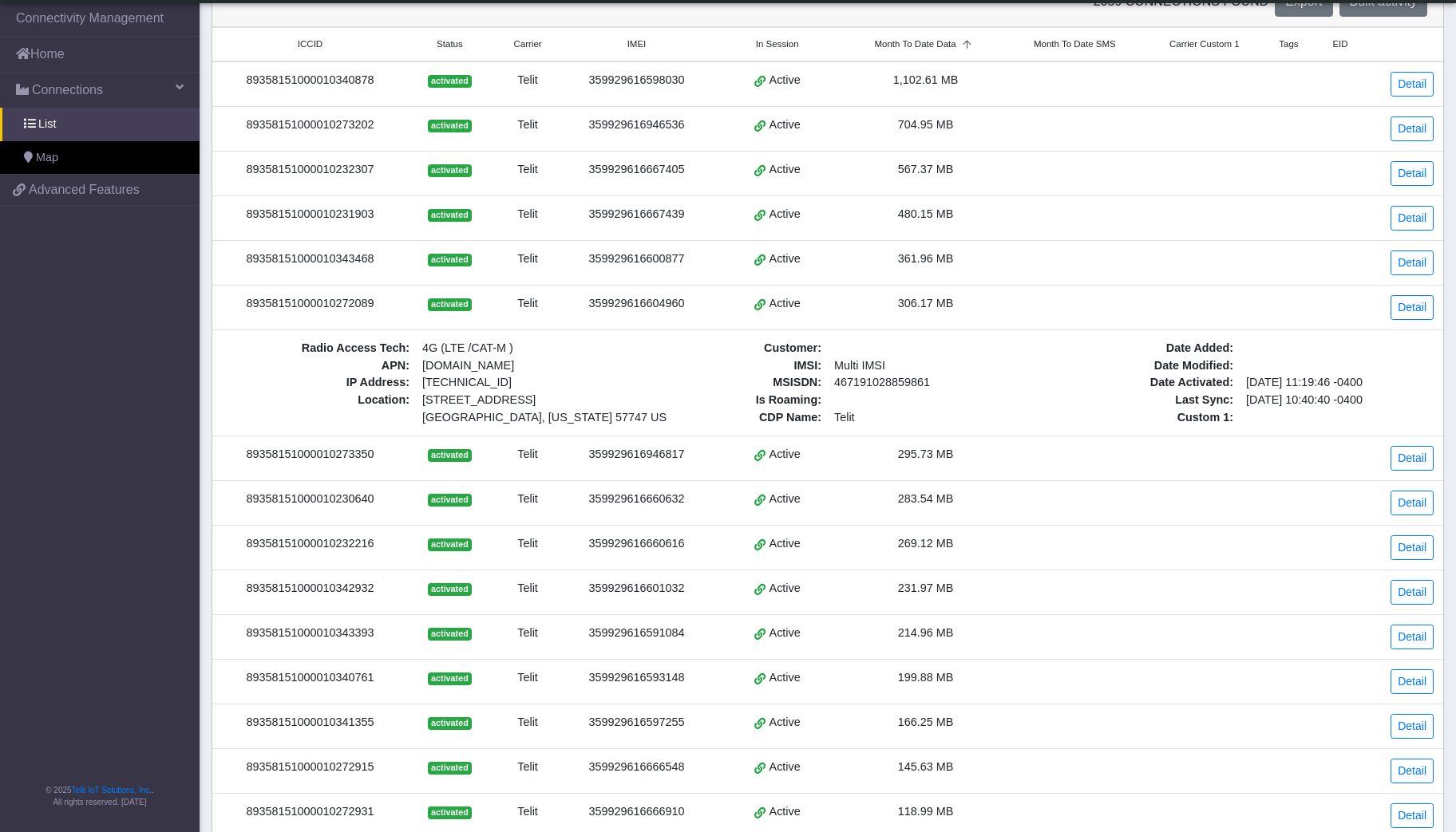
click at [355, 307] on div "89358151000010272089" at bounding box center [310, 304] width 176 height 18
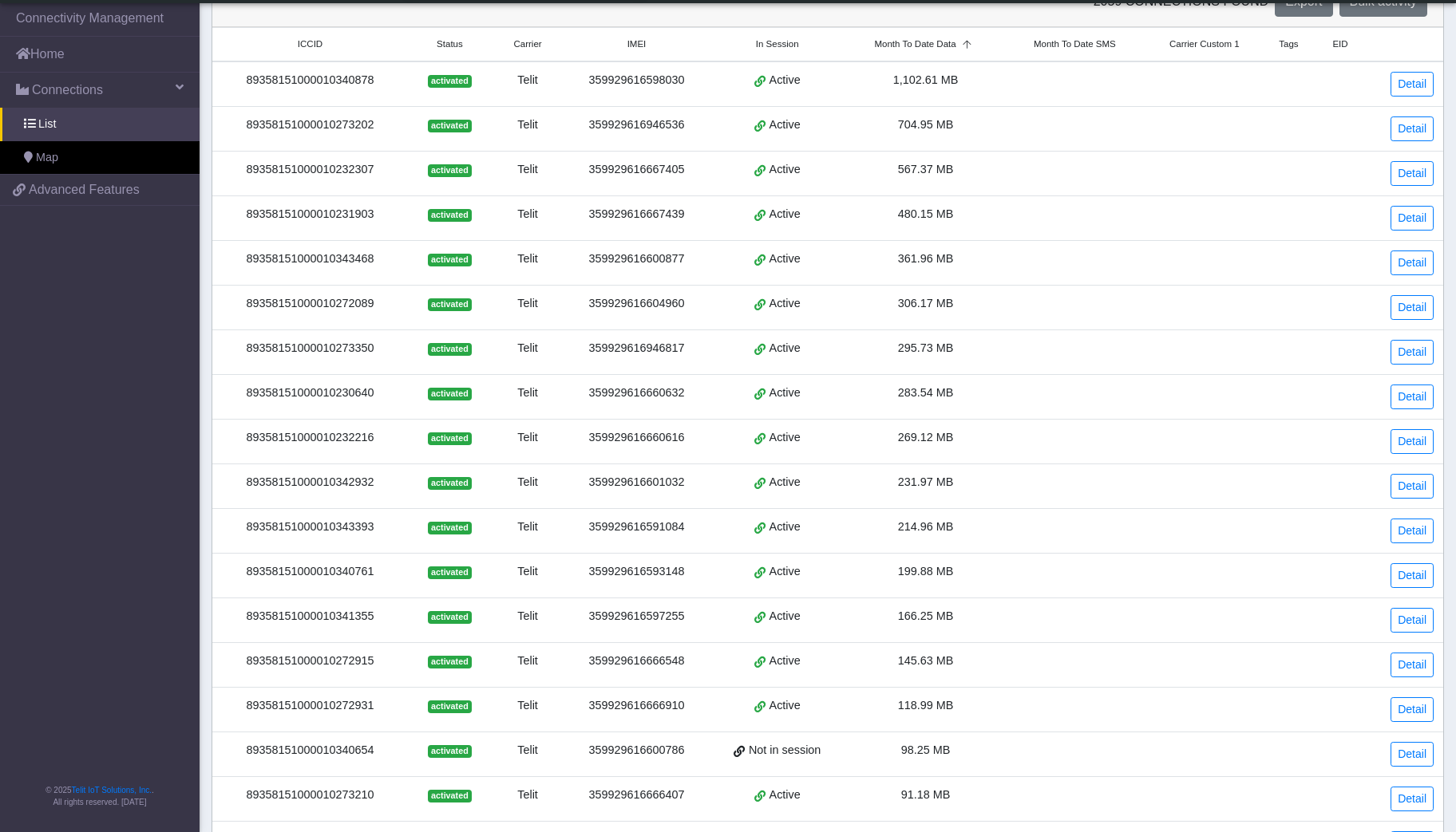
click at [336, 348] on div "89358151000010273350" at bounding box center [310, 349] width 176 height 18
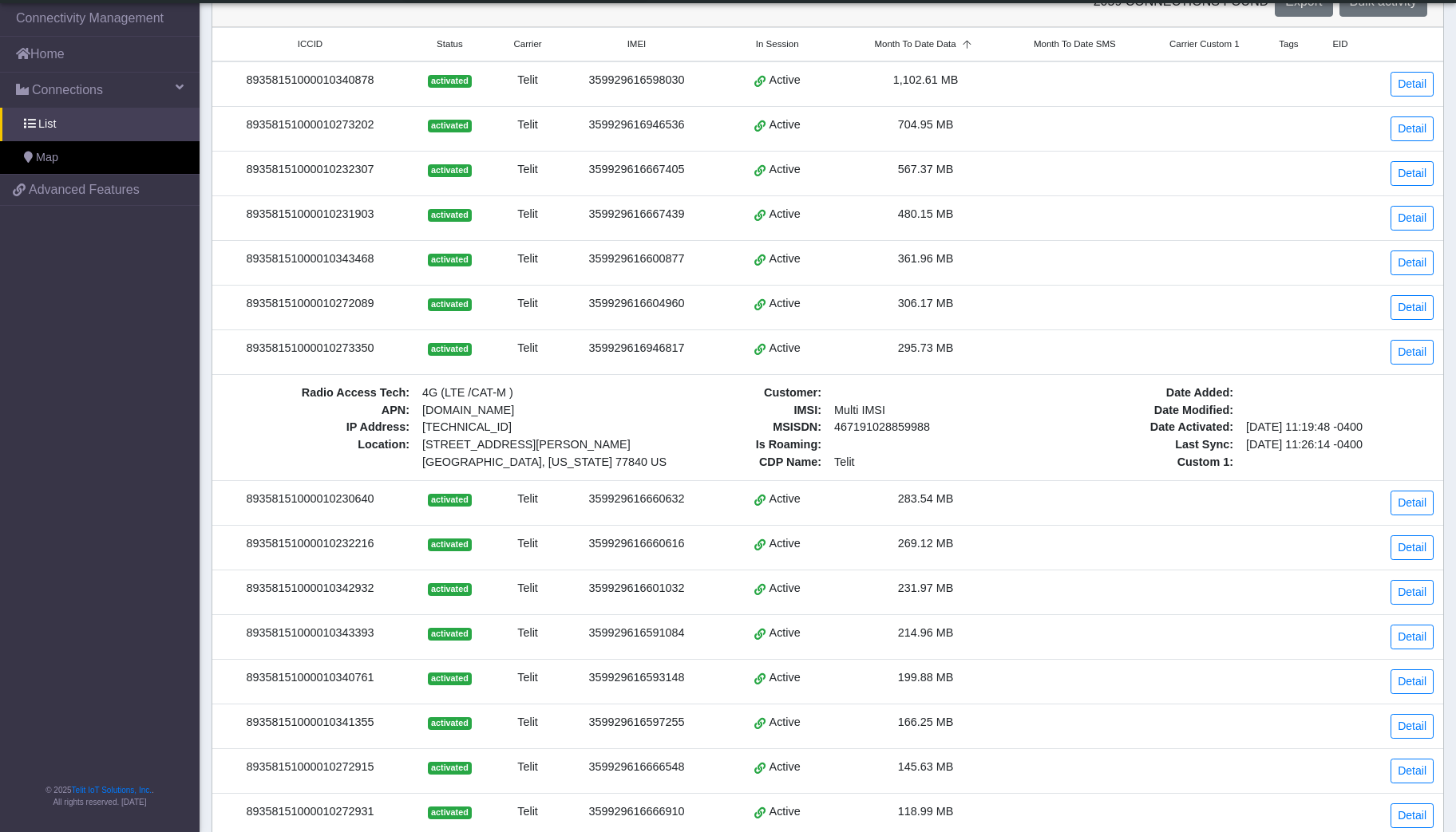
click at [348, 346] on div "89358151000010273350" at bounding box center [310, 349] width 176 height 18
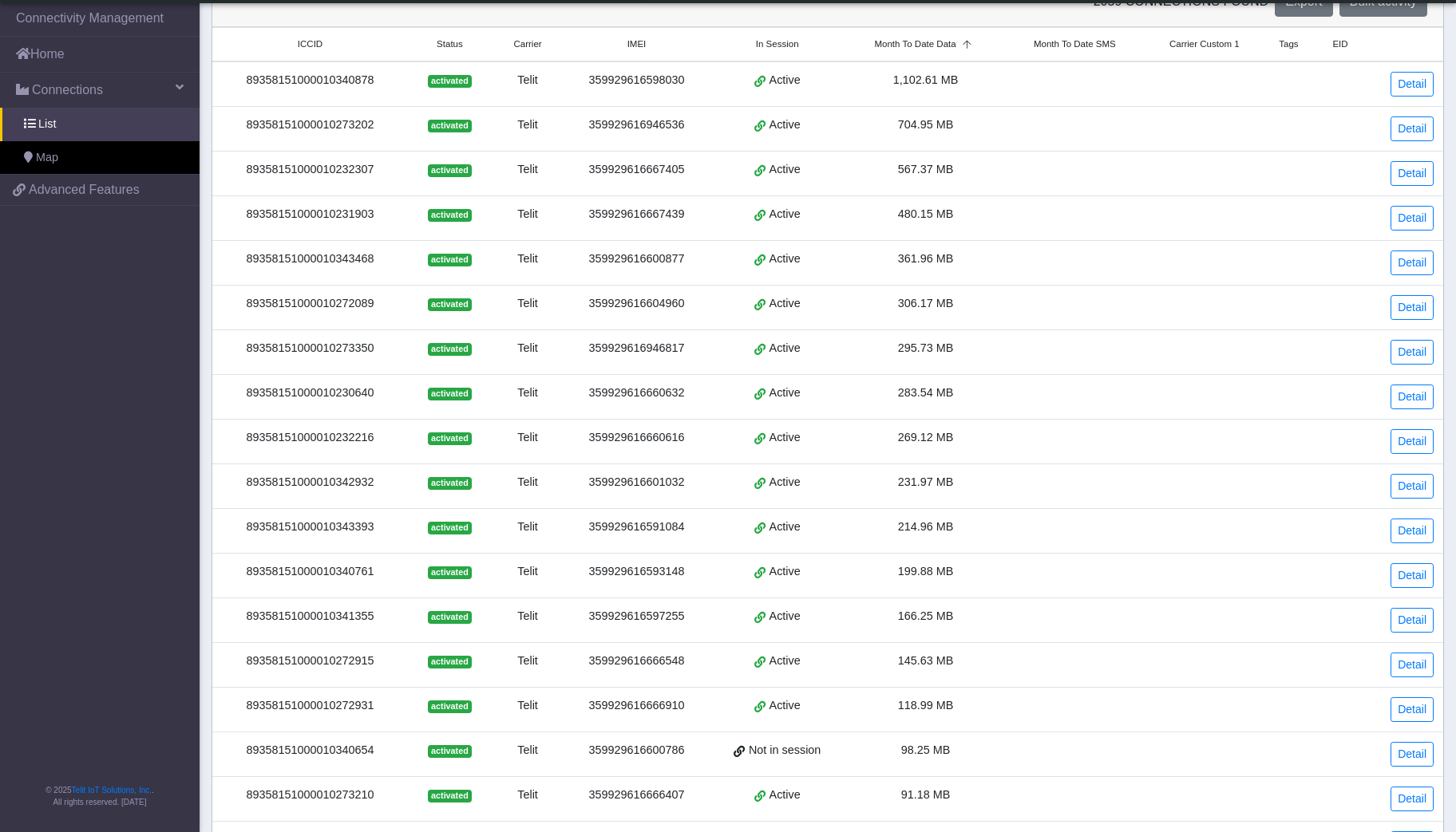
click at [348, 346] on div "89358151000010273350" at bounding box center [310, 349] width 176 height 18
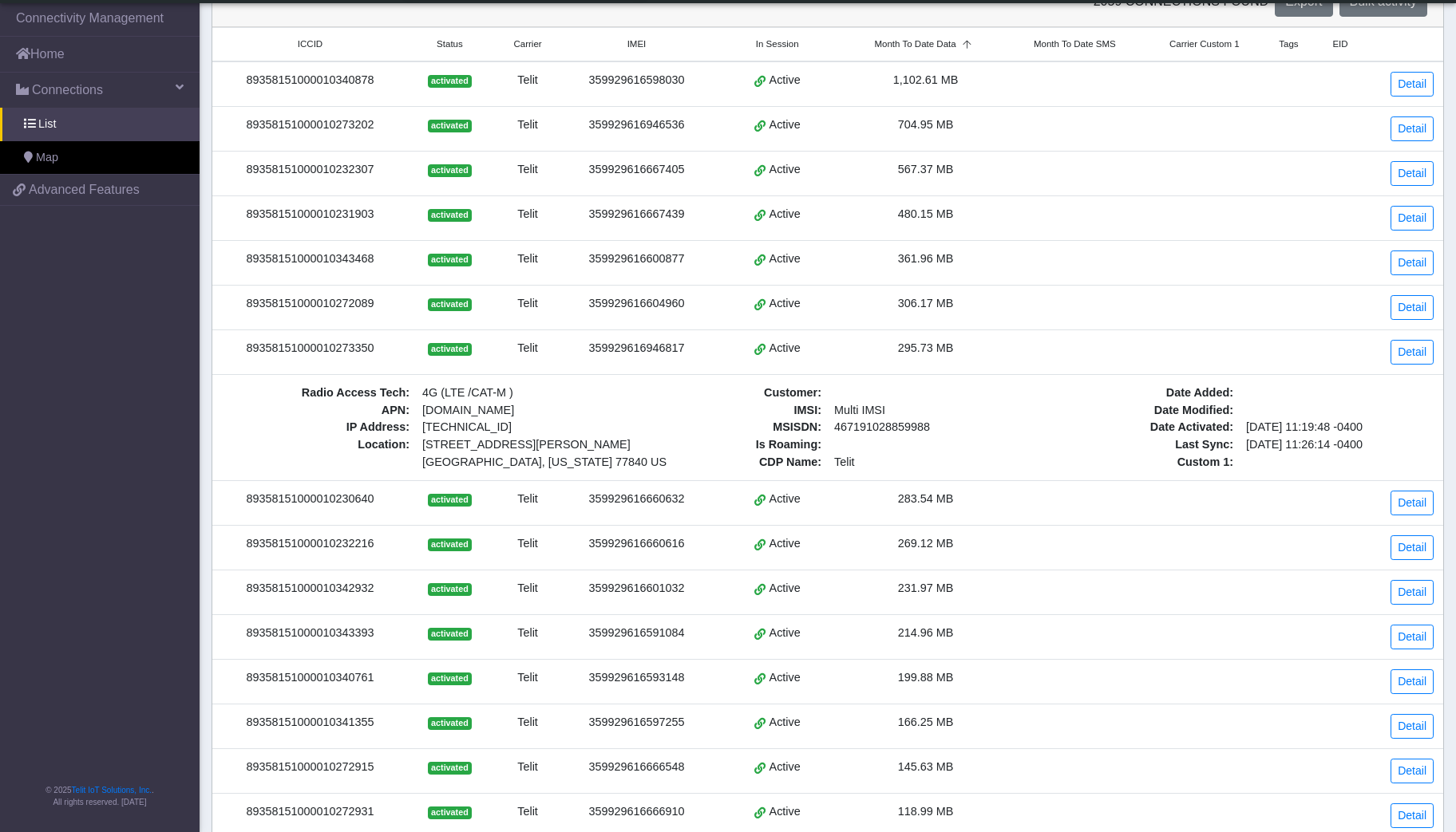
copy div "89358151000010273350"
click at [317, 374] on td "89358151000010273350" at bounding box center [310, 352] width 196 height 44
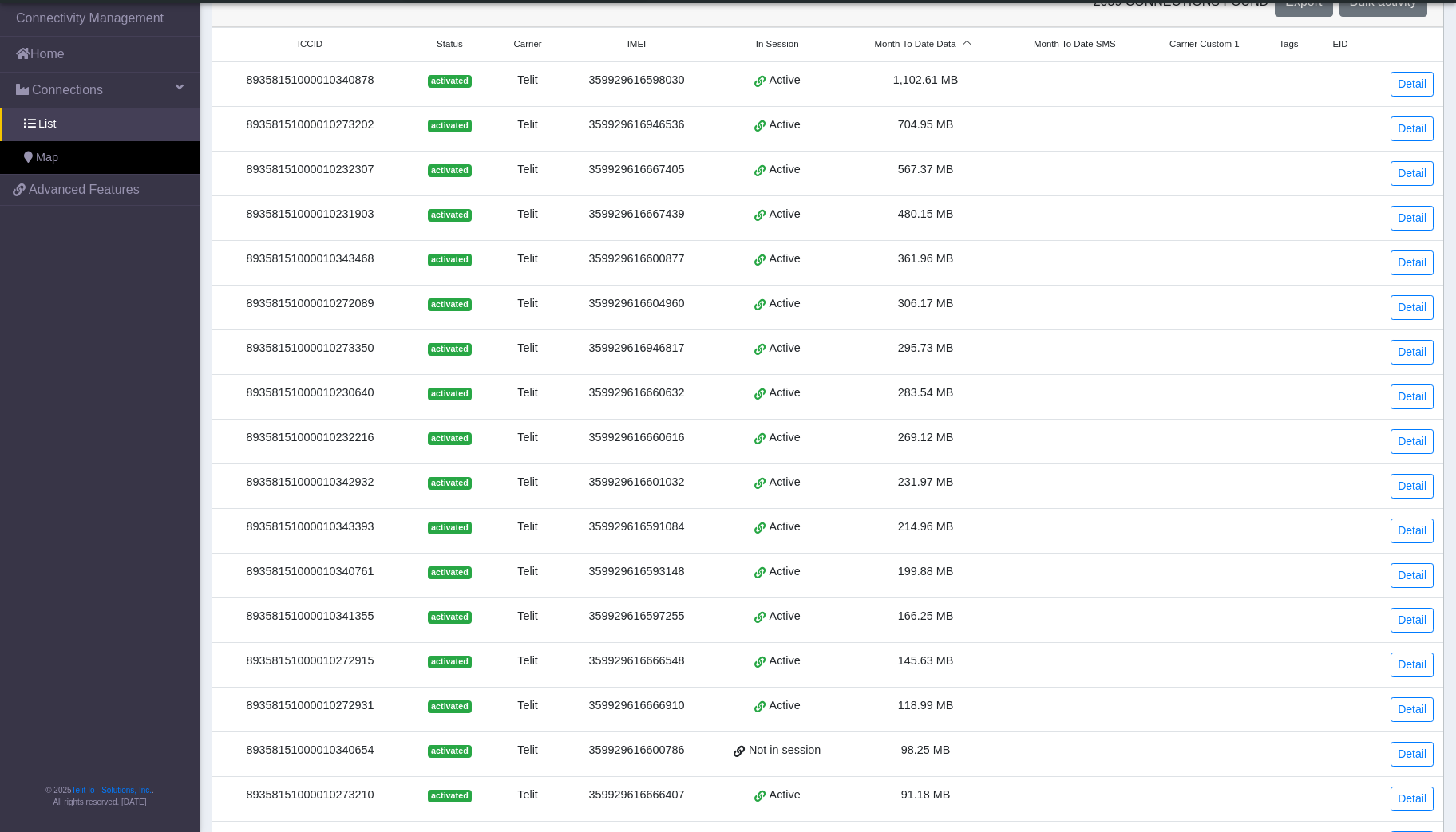
click at [328, 349] on div "89358151000010273350" at bounding box center [310, 349] width 176 height 18
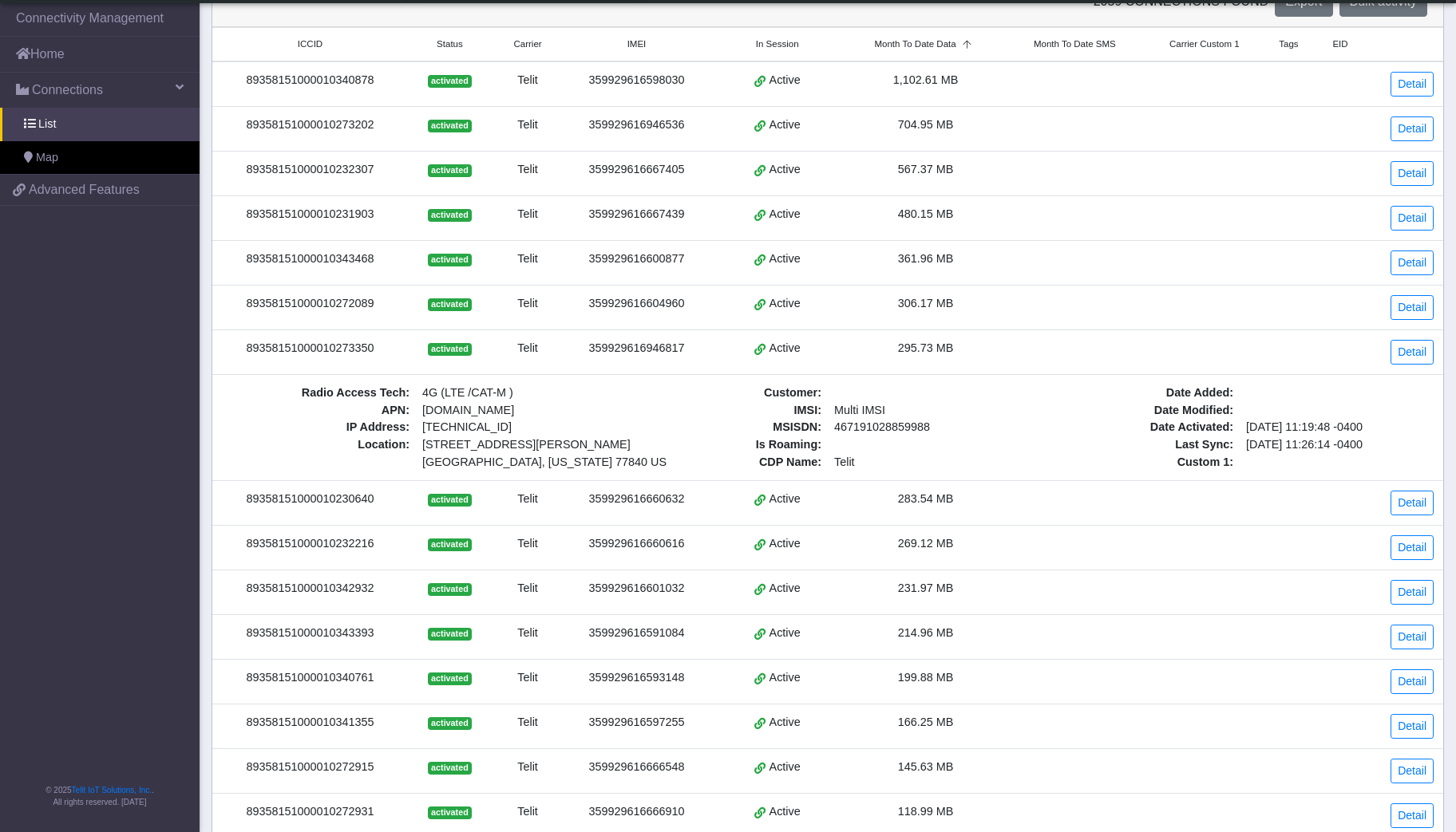
click at [318, 493] on div "89358151000010230640" at bounding box center [310, 500] width 176 height 18
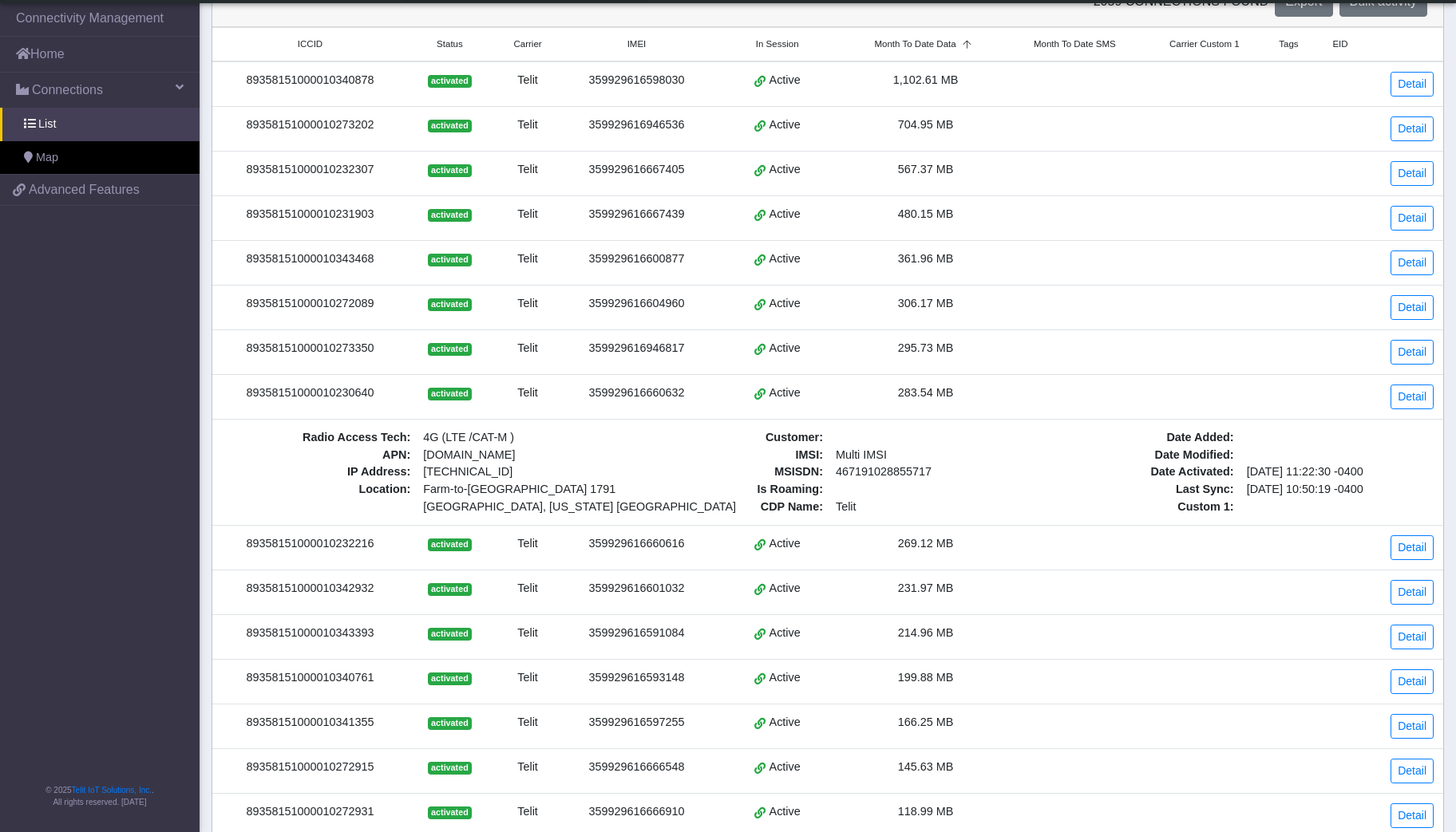
click at [310, 395] on div "89358151000010230640" at bounding box center [310, 393] width 176 height 18
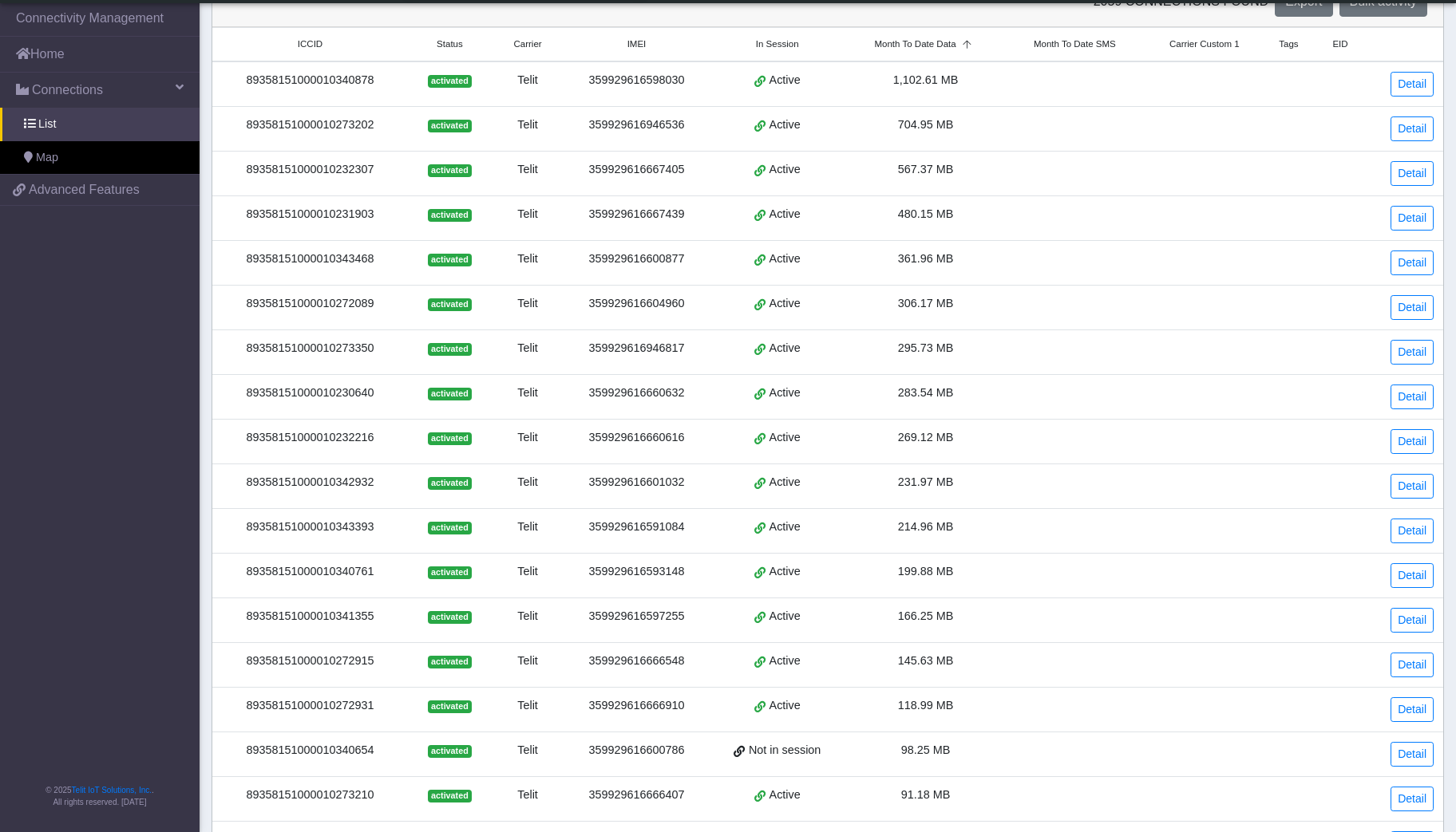
click at [310, 395] on div "89358151000010230640" at bounding box center [310, 393] width 176 height 18
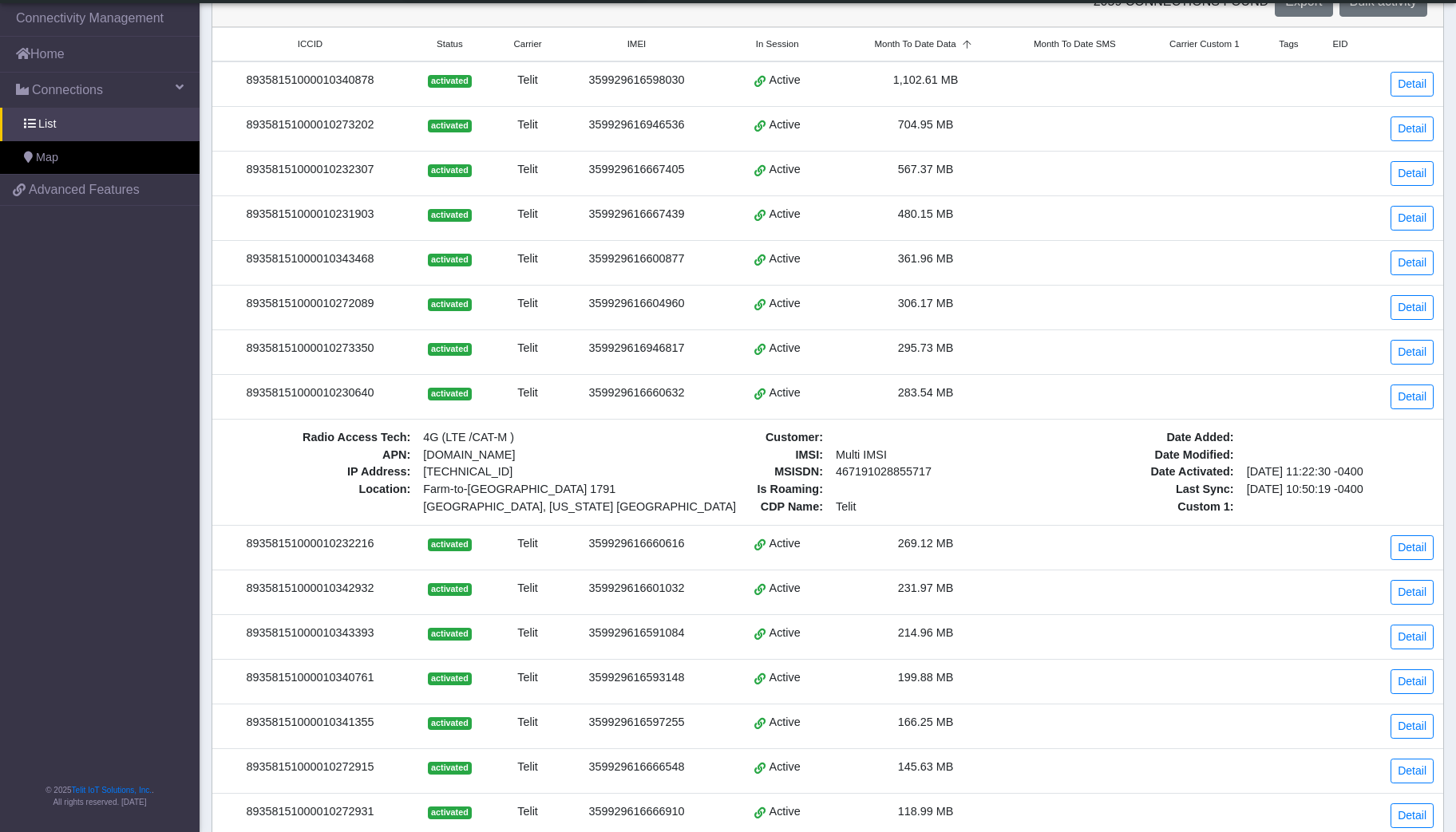
copy div "89358151000010230640"
